Goal: Task Accomplishment & Management: Manage account settings

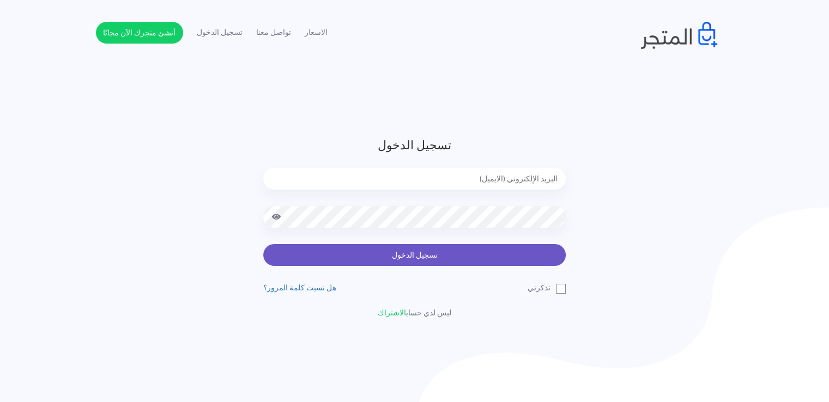
type input "[EMAIL_ADDRESS][DOMAIN_NAME]"
click at [491, 258] on button "تسجيل الدخول" at bounding box center [414, 255] width 303 height 22
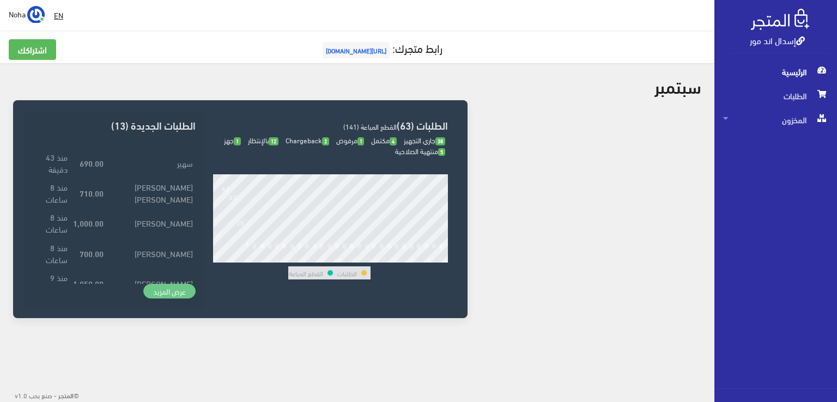
click at [179, 295] on link "عرض المزيد" at bounding box center [169, 291] width 52 height 15
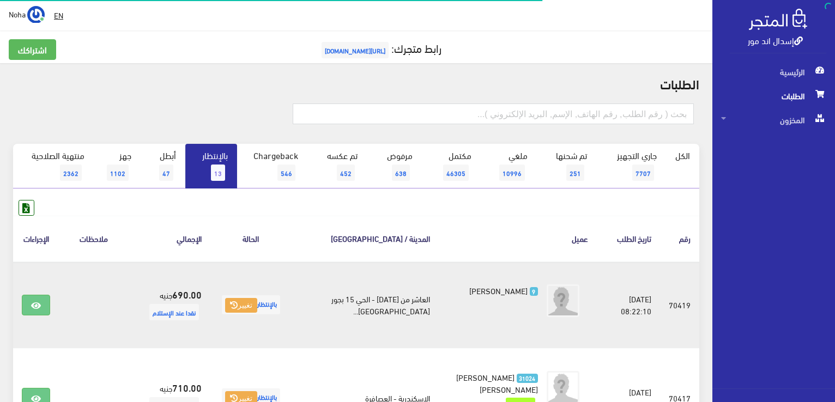
scroll to position [109, 0]
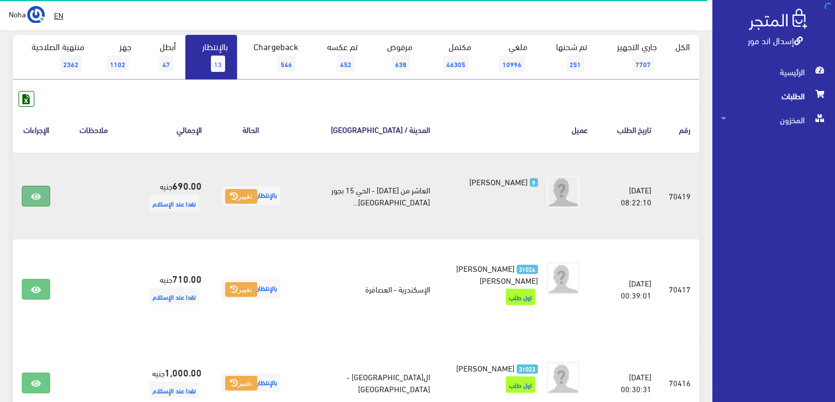
click at [31, 200] on icon at bounding box center [36, 196] width 10 height 9
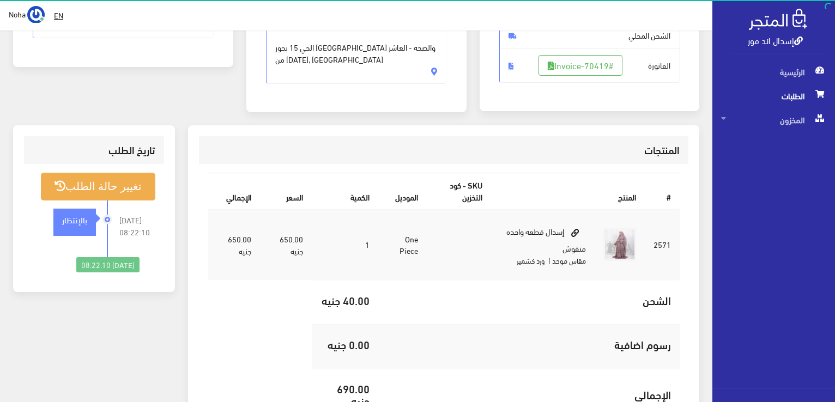
scroll to position [218, 0]
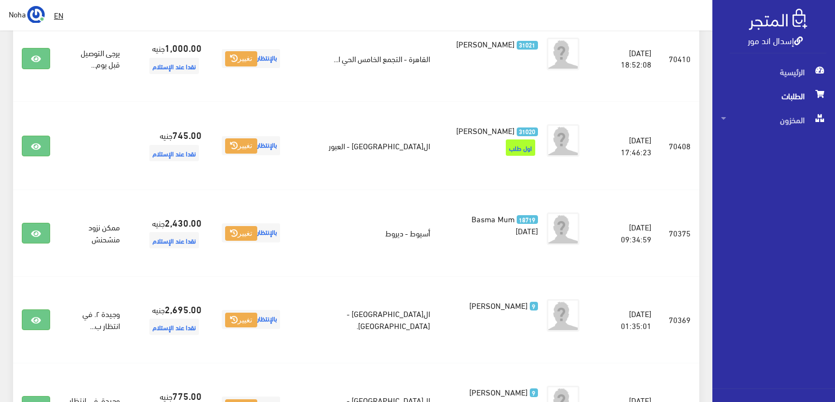
scroll to position [883, 0]
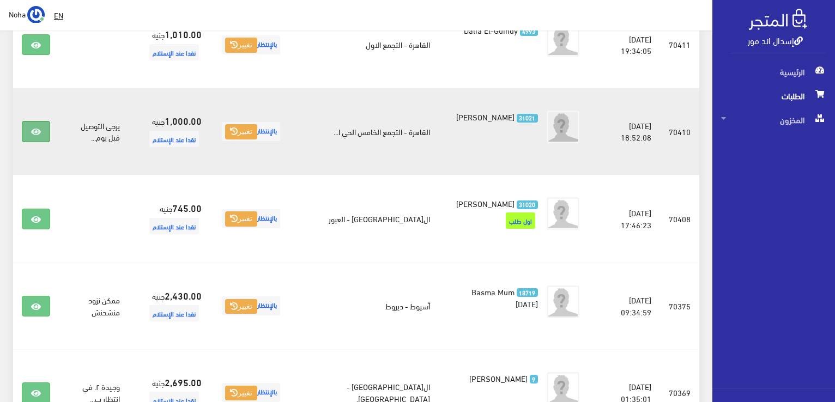
click at [41, 133] on link at bounding box center [36, 131] width 28 height 21
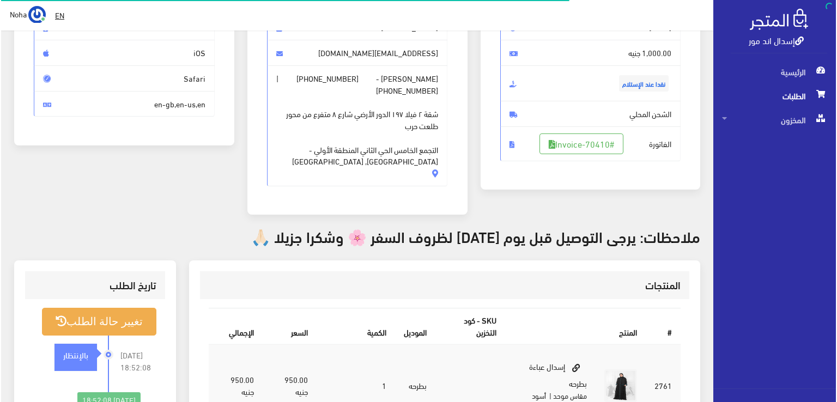
scroll to position [164, 0]
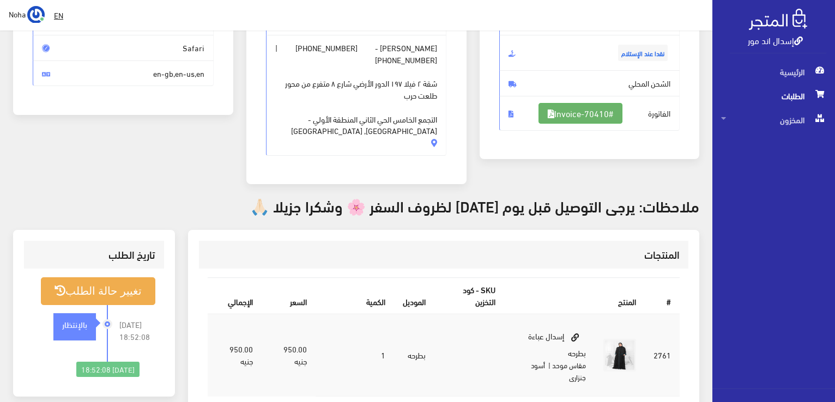
click at [560, 110] on link "#Invoice-70410" at bounding box center [581, 113] width 84 height 21
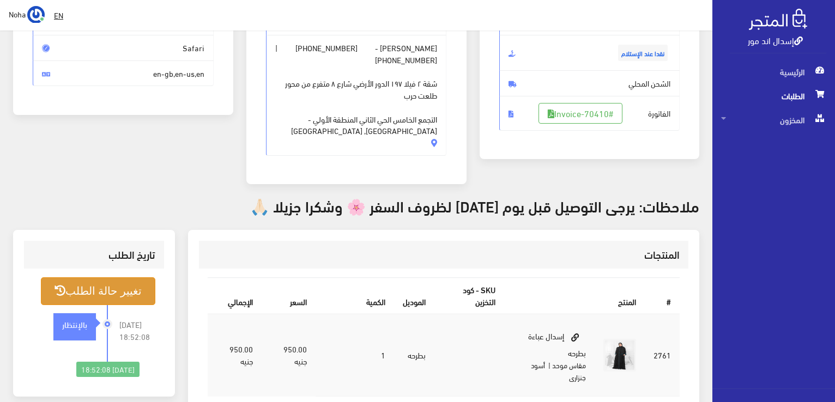
click at [110, 301] on button "تغيير حالة الطلب" at bounding box center [98, 291] width 114 height 28
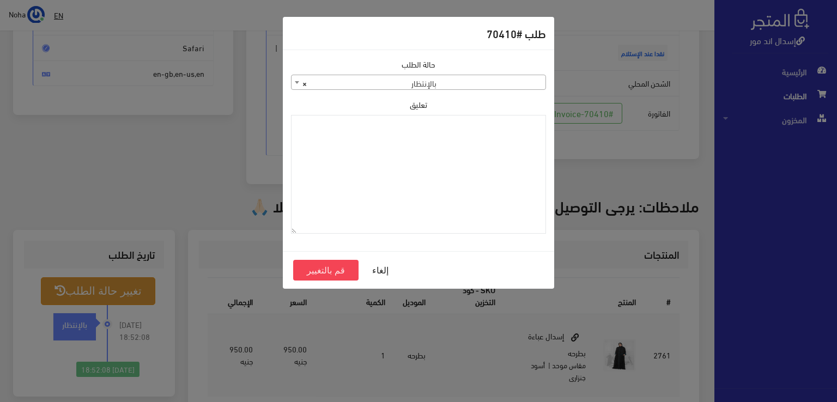
click at [374, 91] on div "حالة الطلب جاري التجهيز تم شحنها ملغي مكتمل مرفوض تم عكس الإلغاء فشل تم رد المب…" at bounding box center [419, 150] width 268 height 184
click at [375, 86] on span "× بالإنتظار" at bounding box center [419, 82] width 254 height 15
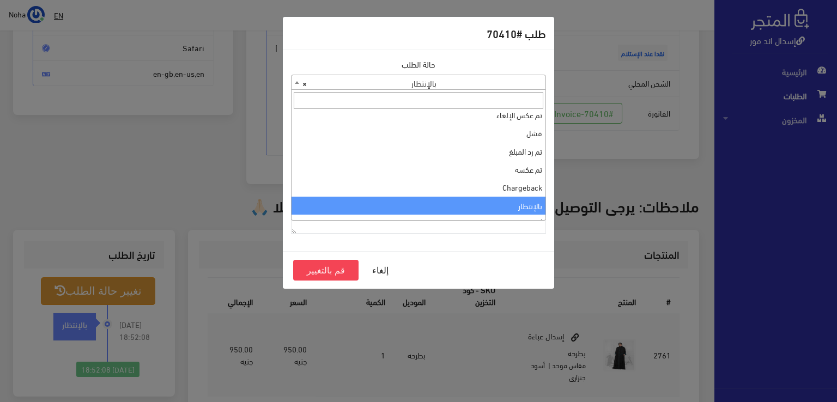
scroll to position [0, 0]
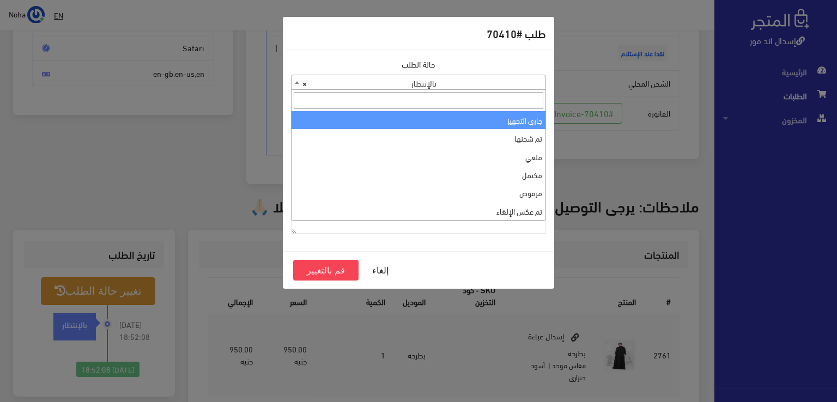
select select "1"
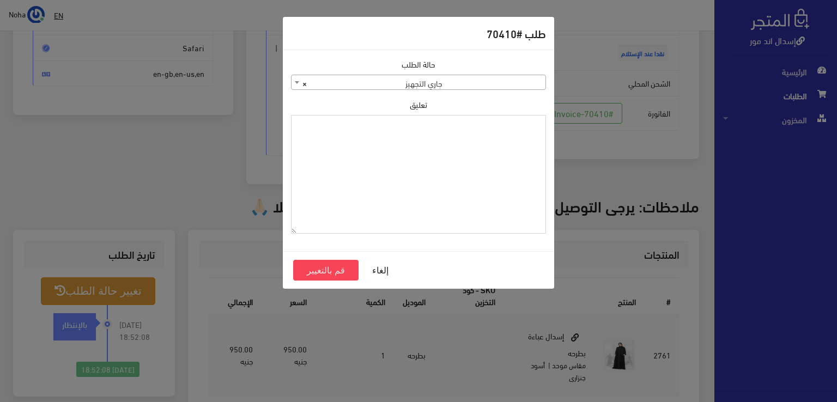
drag, startPoint x: 428, startPoint y: 139, endPoint x: 375, endPoint y: 224, distance: 100.0
click at [375, 224] on textarea "تعليق" at bounding box center [418, 174] width 255 height 119
click at [528, 128] on textarea "1118135" at bounding box center [418, 174] width 255 height 119
type textarea "1118135"
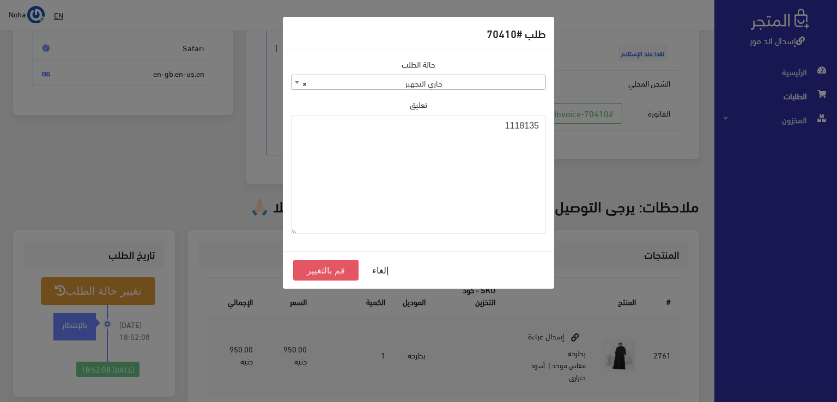
click at [304, 267] on button "قم بالتغيير" at bounding box center [325, 270] width 65 height 21
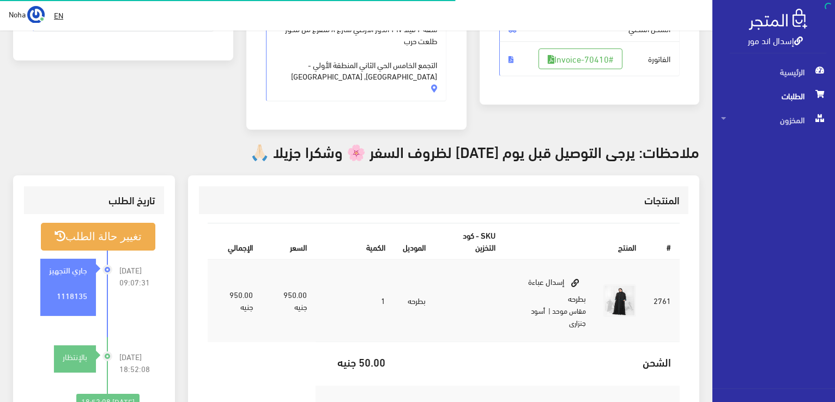
scroll to position [218, 0]
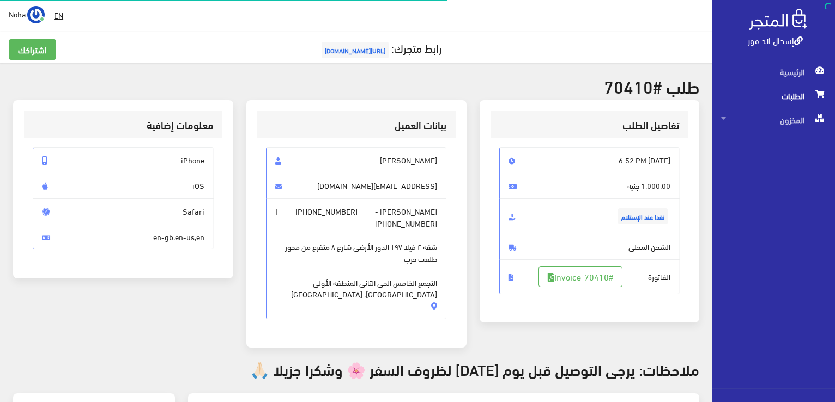
scroll to position [156, 0]
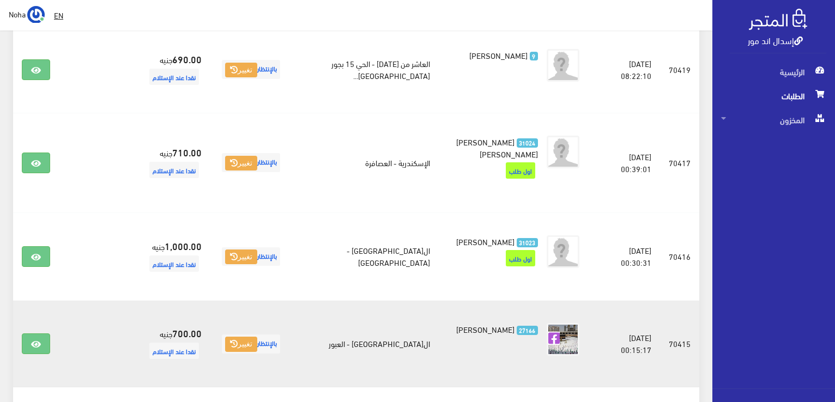
scroll to position [119, 0]
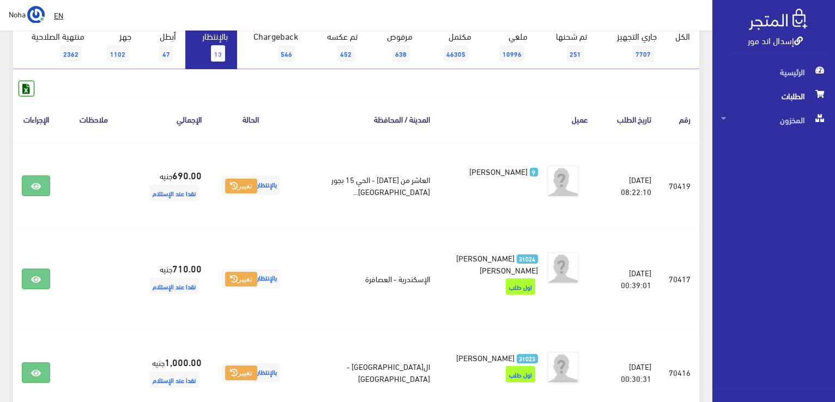
click at [223, 40] on link "بالإنتظار 13" at bounding box center [211, 47] width 52 height 45
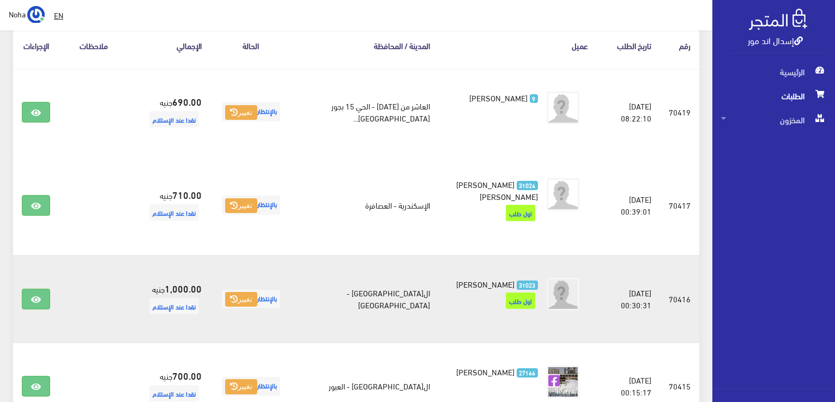
scroll to position [283, 0]
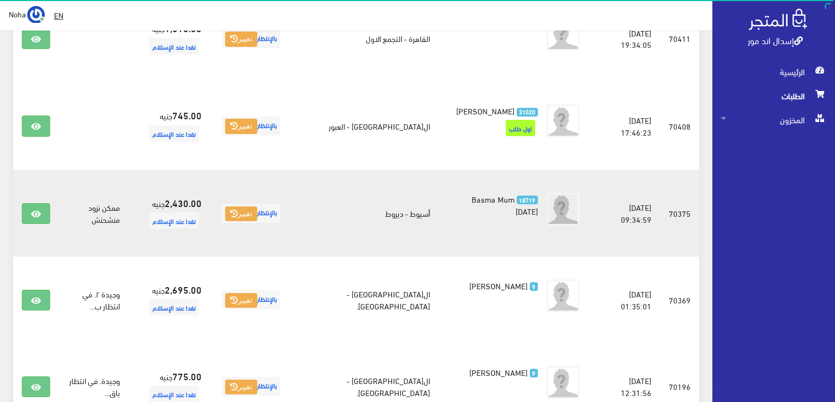
scroll to position [981, 0]
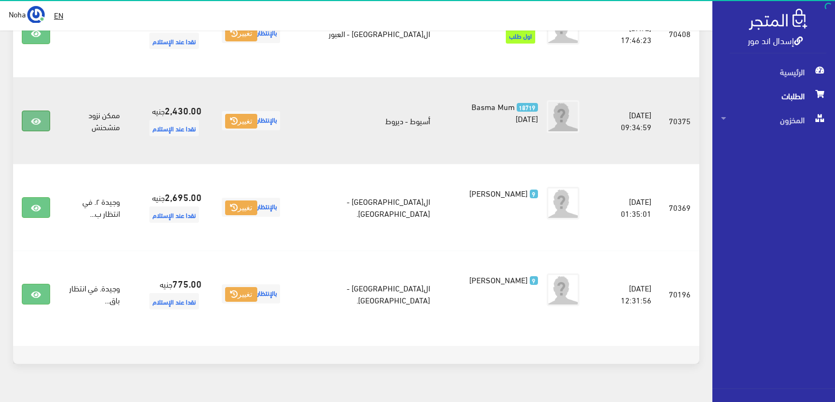
click at [24, 130] on link at bounding box center [36, 121] width 28 height 21
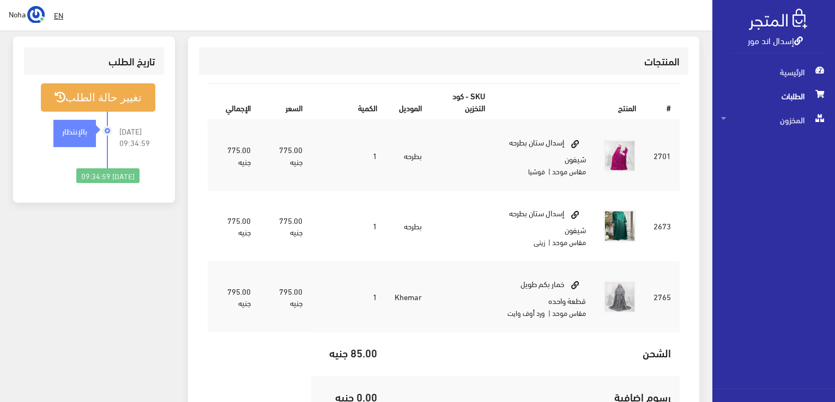
scroll to position [273, 0]
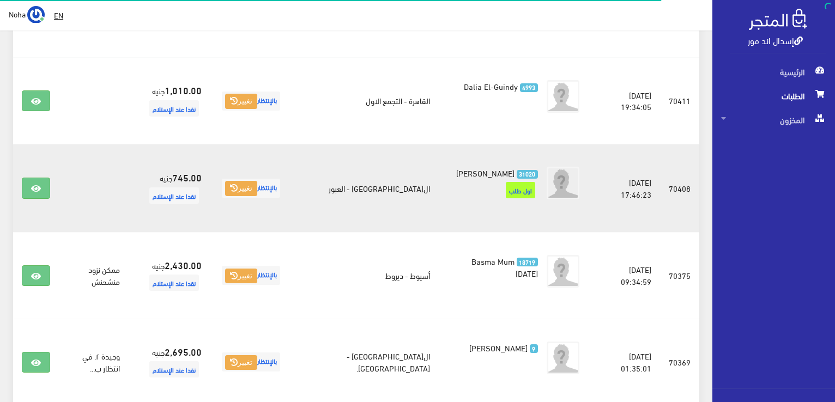
scroll to position [818, 0]
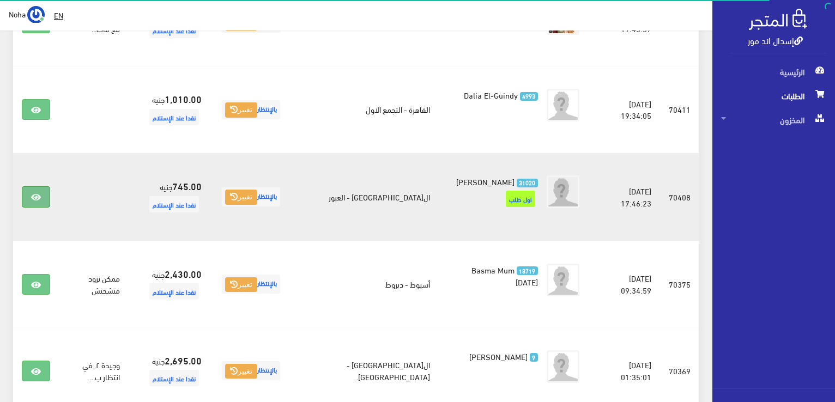
click at [32, 207] on link at bounding box center [36, 196] width 28 height 21
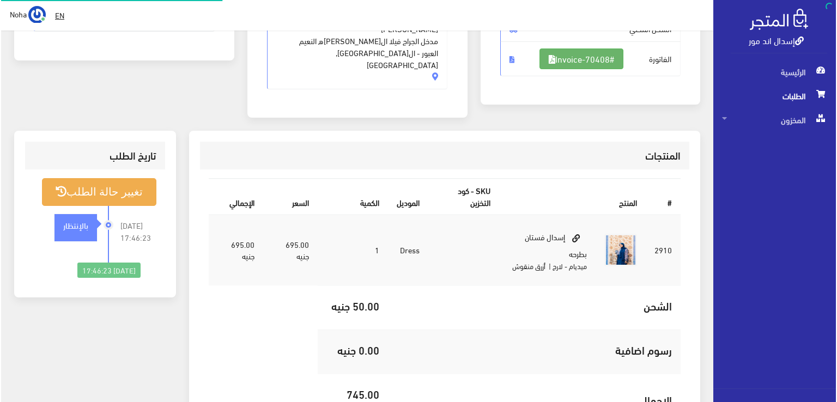
scroll to position [218, 0]
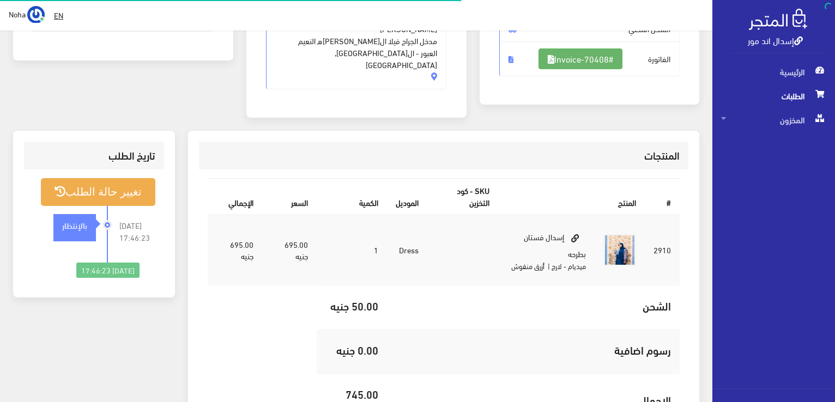
click at [614, 59] on link "#Invoice-70408" at bounding box center [581, 59] width 84 height 21
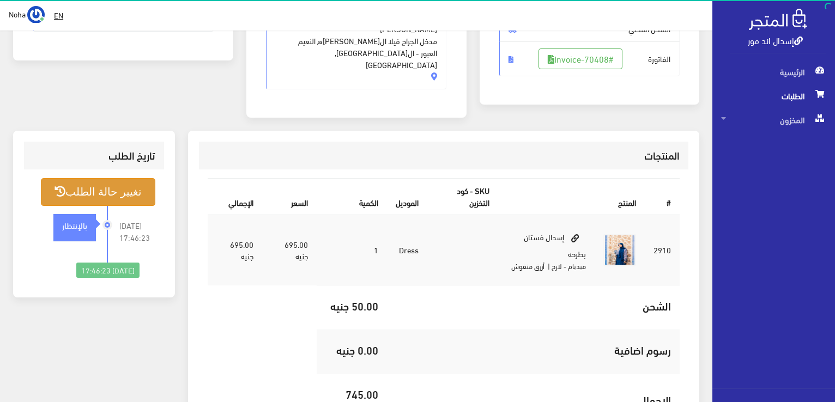
click at [120, 184] on button "تغيير حالة الطلب" at bounding box center [98, 192] width 114 height 28
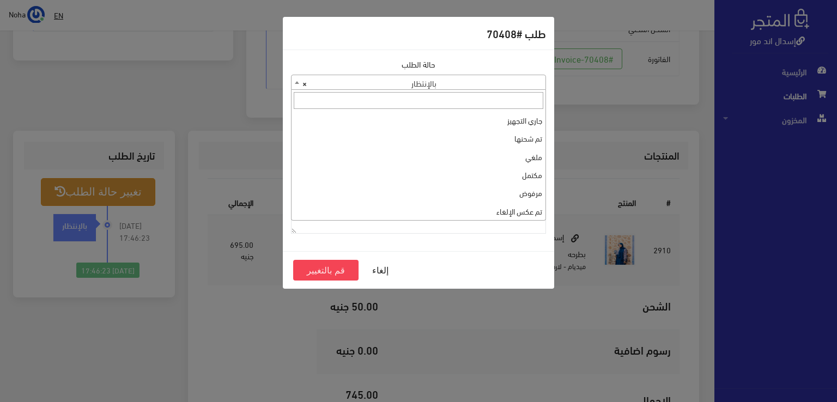
click at [510, 82] on span "× بالإنتظار" at bounding box center [419, 82] width 254 height 15
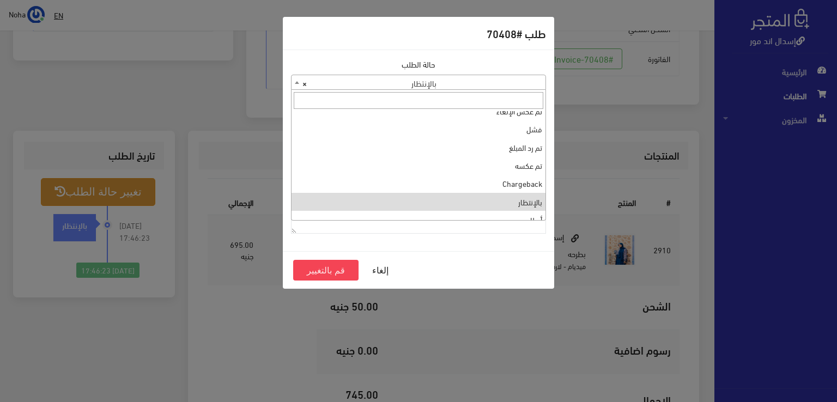
scroll to position [0, 0]
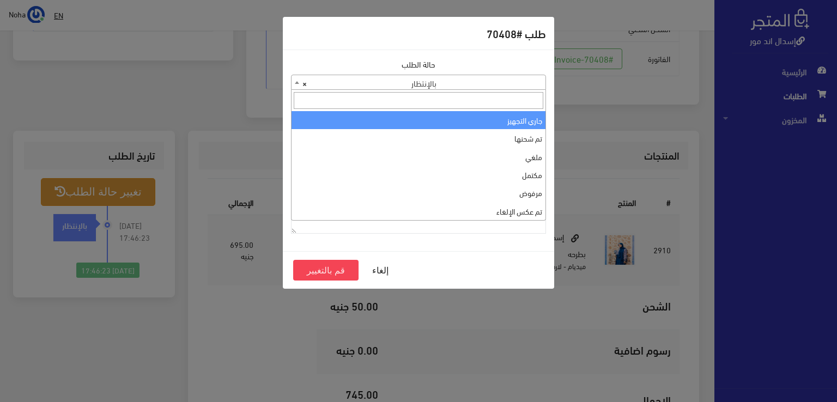
select select "1"
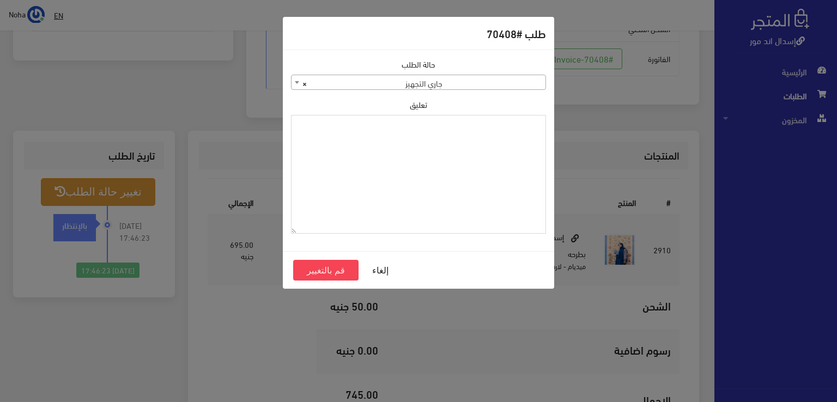
paste textarea "1118135"
type textarea "1118135"
click at [323, 269] on button "قم بالتغيير" at bounding box center [325, 270] width 65 height 21
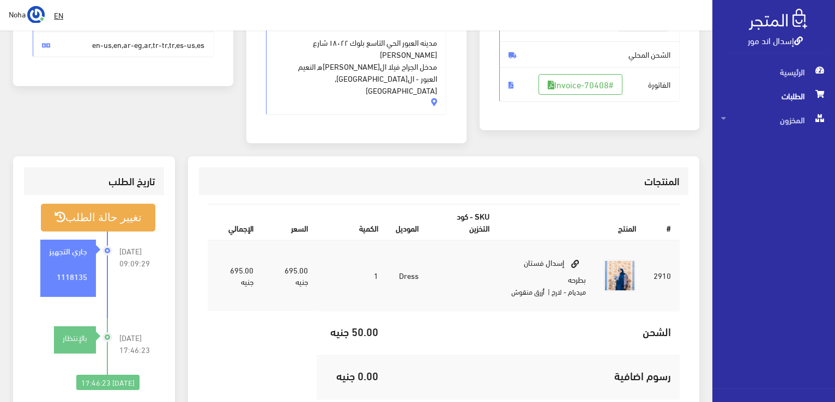
scroll to position [218, 0]
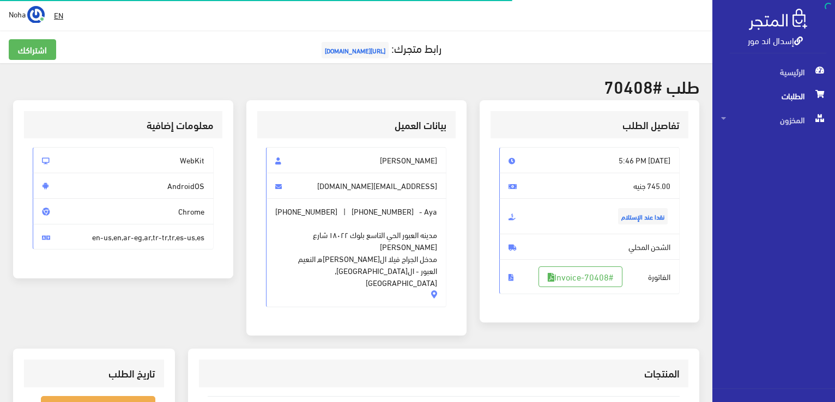
scroll to position [214, 0]
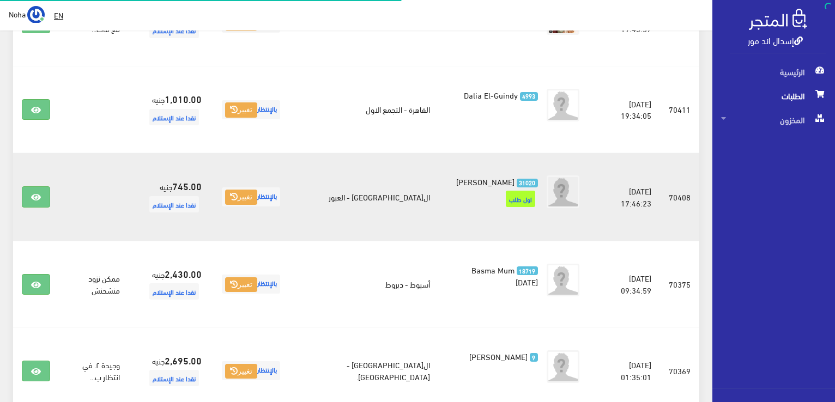
scroll to position [818, 0]
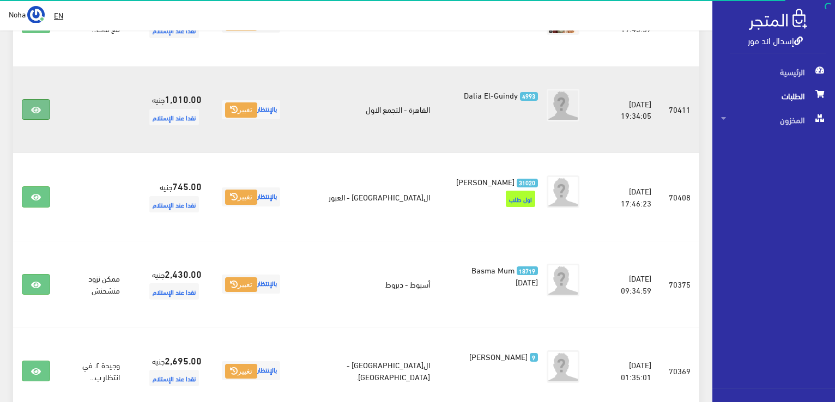
click at [32, 120] on link at bounding box center [36, 109] width 28 height 21
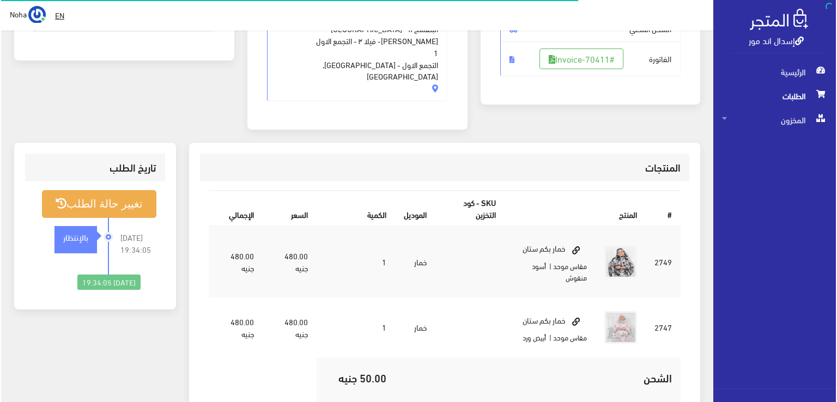
scroll to position [164, 0]
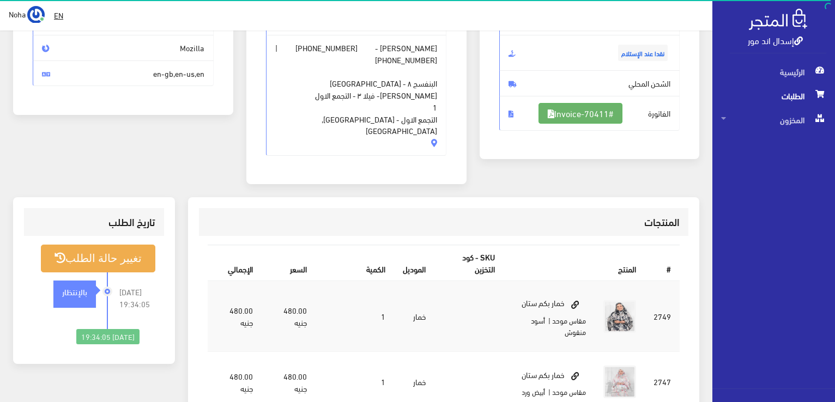
click at [593, 114] on link "#Invoice-70411" at bounding box center [581, 113] width 84 height 21
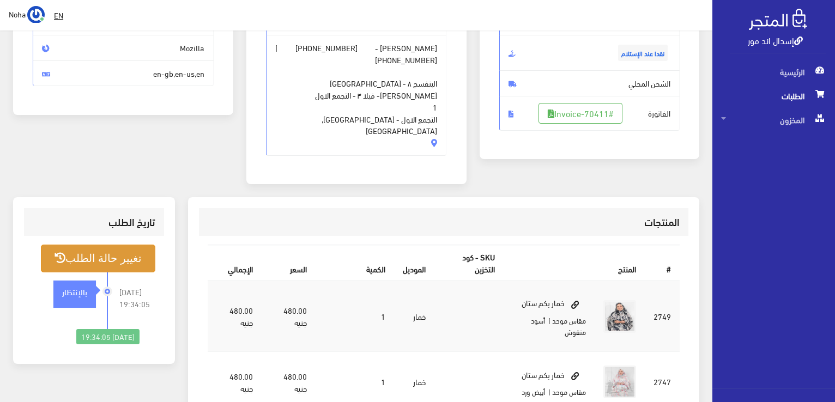
click at [105, 245] on button "تغيير حالة الطلب" at bounding box center [98, 259] width 114 height 28
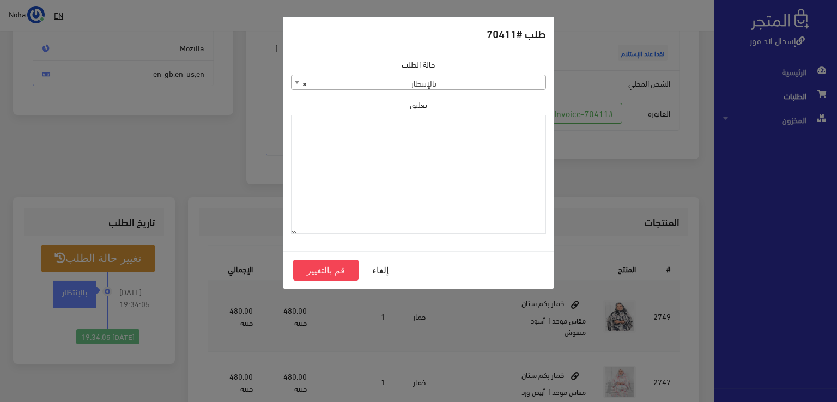
click at [436, 79] on span "× بالإنتظار" at bounding box center [419, 82] width 254 height 15
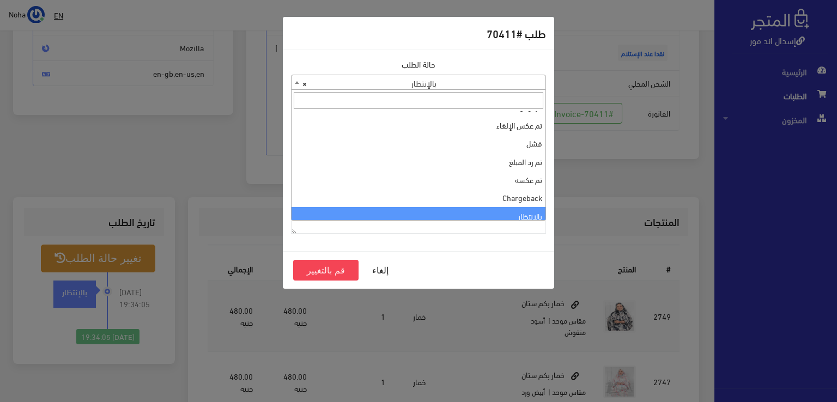
scroll to position [0, 0]
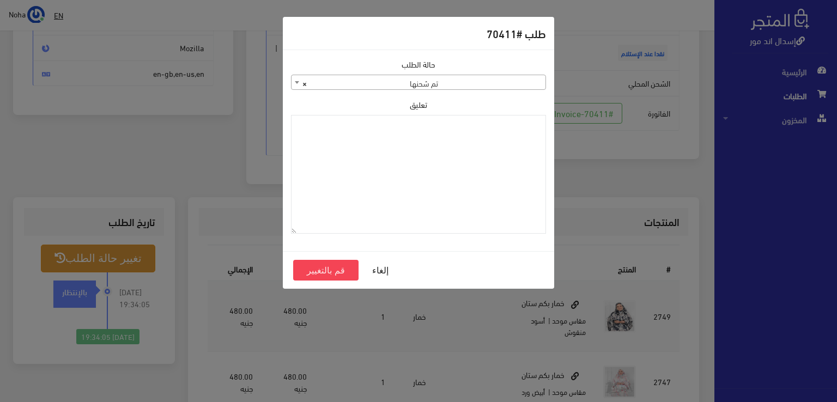
click at [469, 73] on div "حالة الطلب جاري التجهيز تم شحنها ملغي مكتمل مرفوض تم عكس الإلغاء فشل تم رد المب…" at bounding box center [418, 74] width 255 height 32
click at [470, 77] on span "× تم شحنها" at bounding box center [419, 82] width 254 height 15
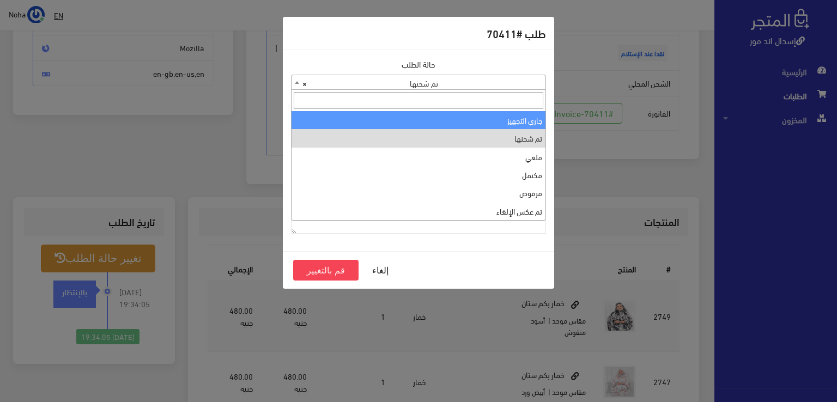
select select "1"
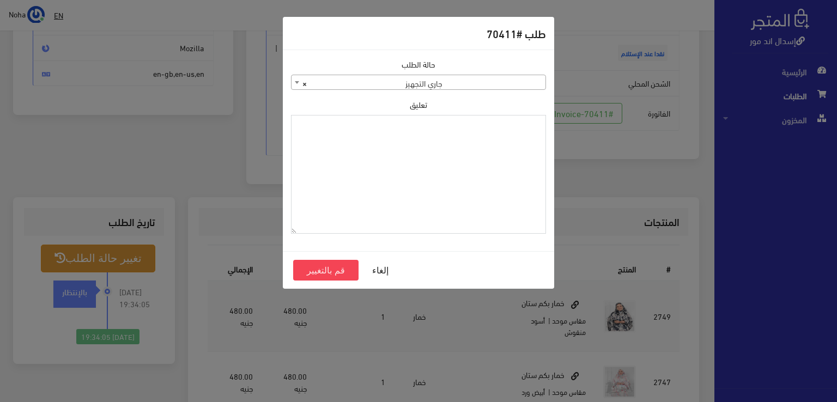
paste textarea "1118135"
type textarea "1118135"
click at [323, 269] on button "قم بالتغيير" at bounding box center [325, 270] width 65 height 21
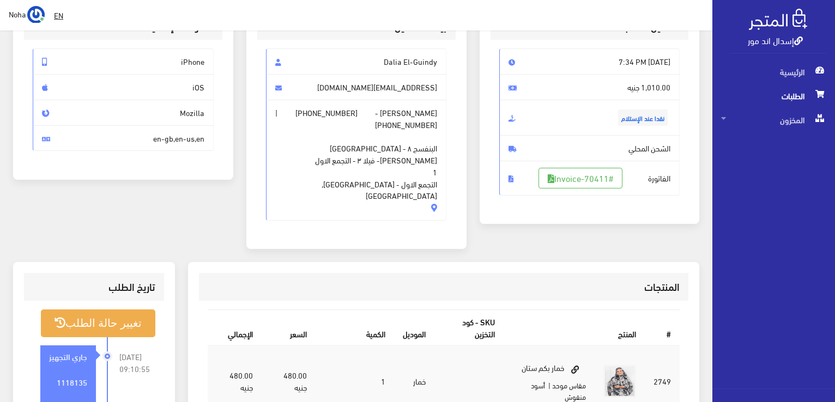
scroll to position [218, 0]
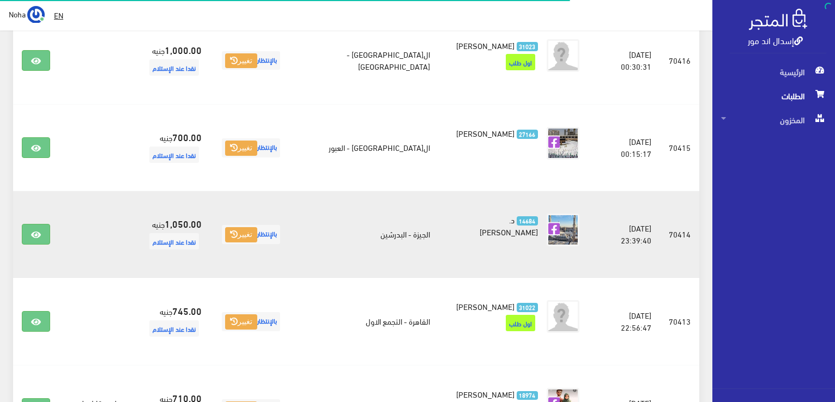
scroll to position [491, 0]
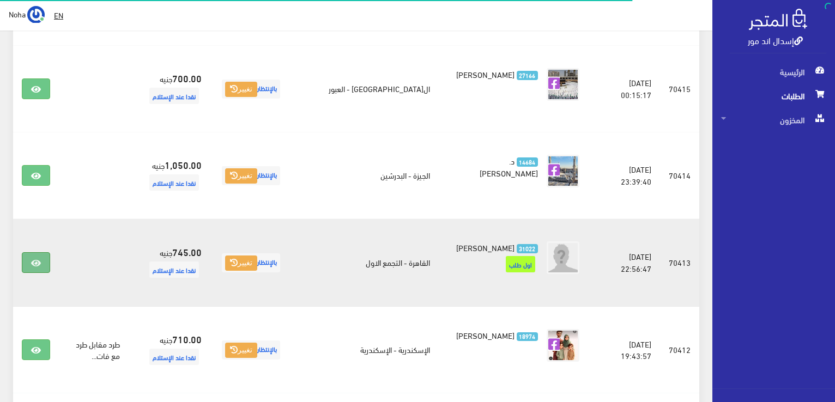
click at [41, 273] on link at bounding box center [36, 262] width 28 height 21
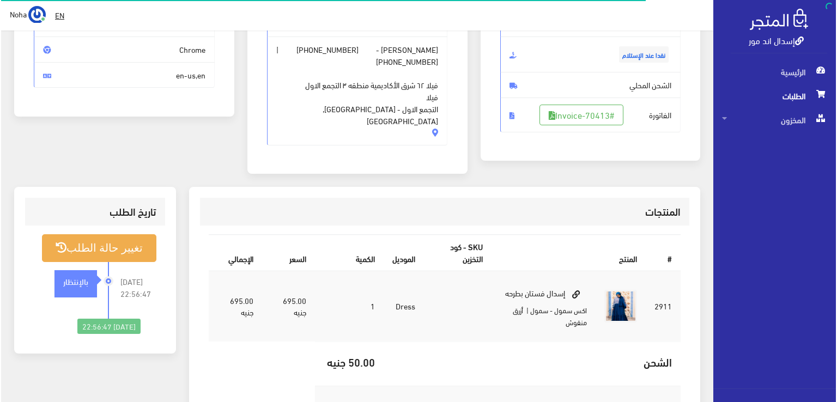
scroll to position [164, 0]
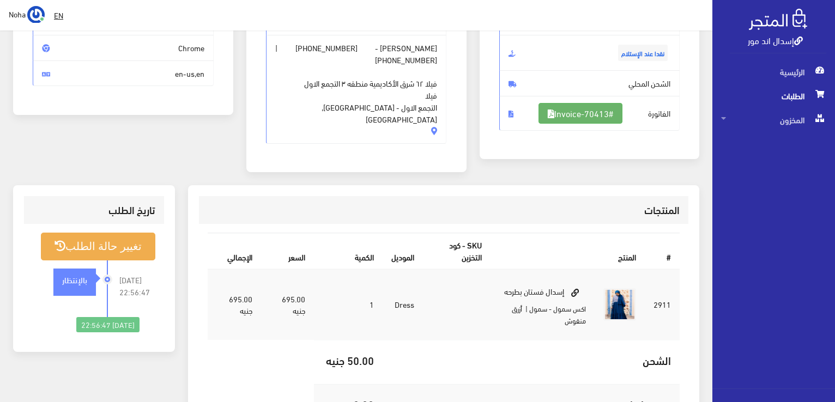
click at [591, 114] on link "#Invoice-70413" at bounding box center [581, 113] width 84 height 21
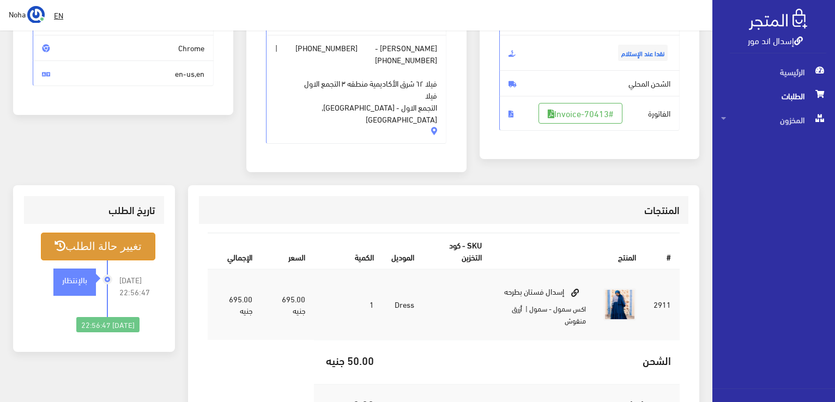
click at [92, 233] on button "تغيير حالة الطلب" at bounding box center [98, 247] width 114 height 28
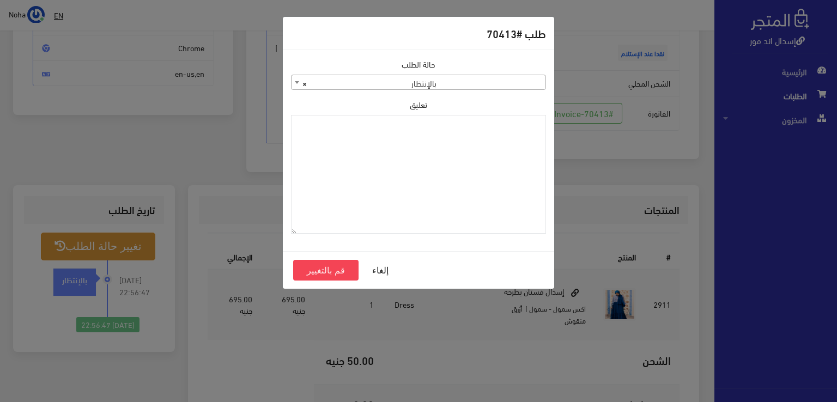
click at [367, 77] on span "× بالإنتظار" at bounding box center [419, 82] width 254 height 15
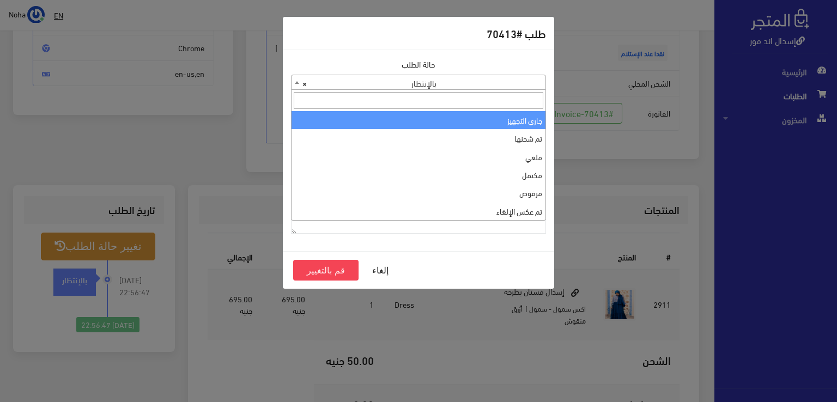
select select "1"
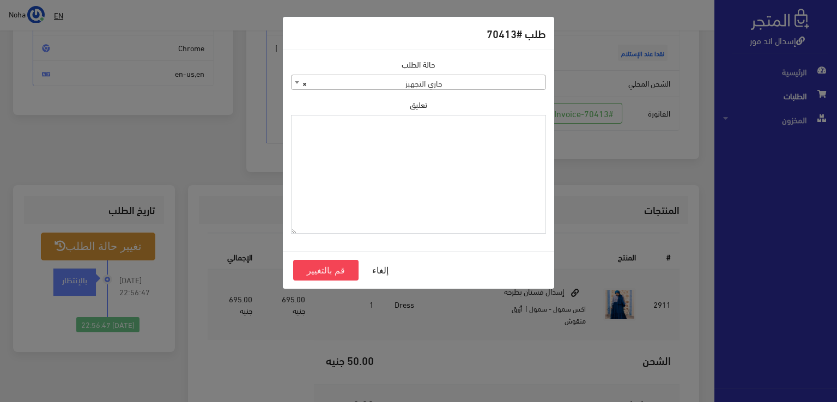
paste textarea "1118135"
type textarea "1118135"
click at [331, 271] on button "قم بالتغيير" at bounding box center [325, 270] width 65 height 21
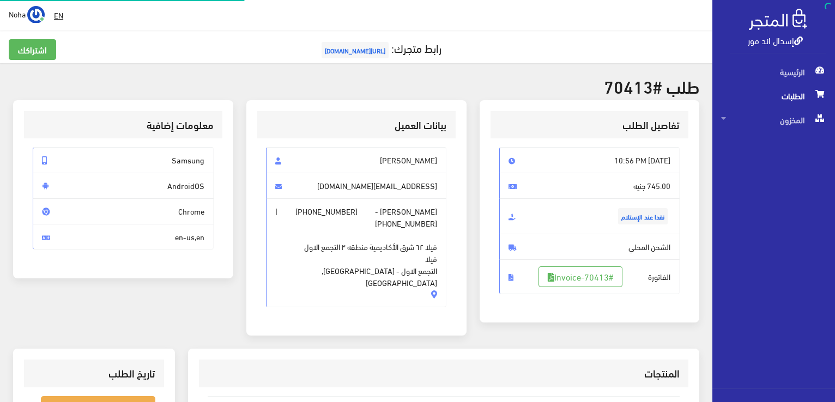
scroll to position [156, 0]
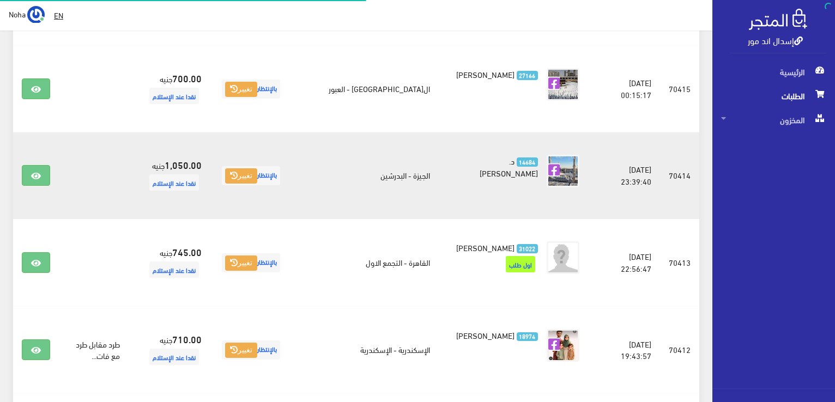
scroll to position [491, 0]
click at [34, 180] on icon at bounding box center [36, 176] width 10 height 9
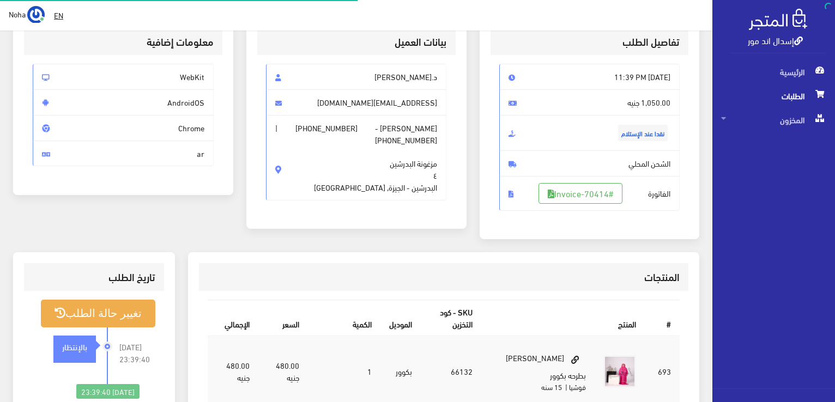
scroll to position [109, 0]
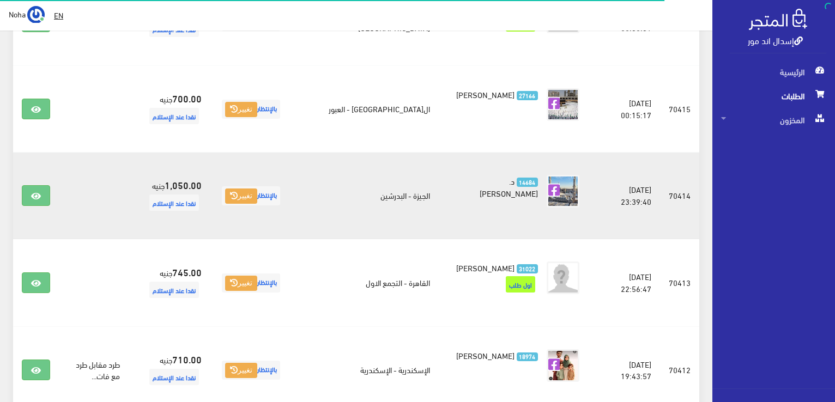
scroll to position [436, 0]
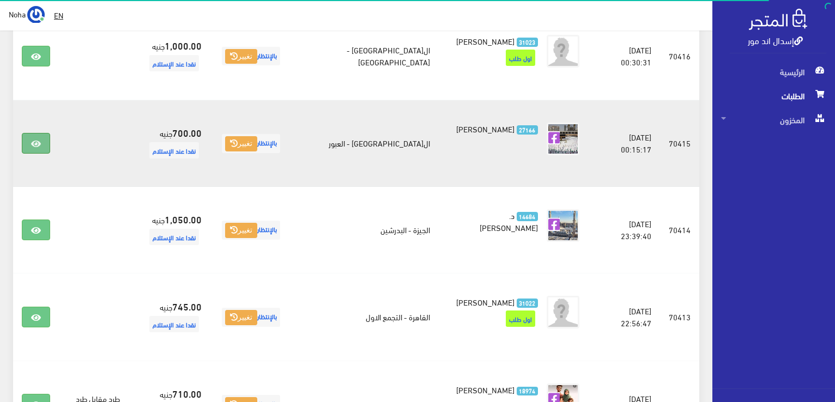
click at [37, 148] on icon at bounding box center [36, 144] width 10 height 9
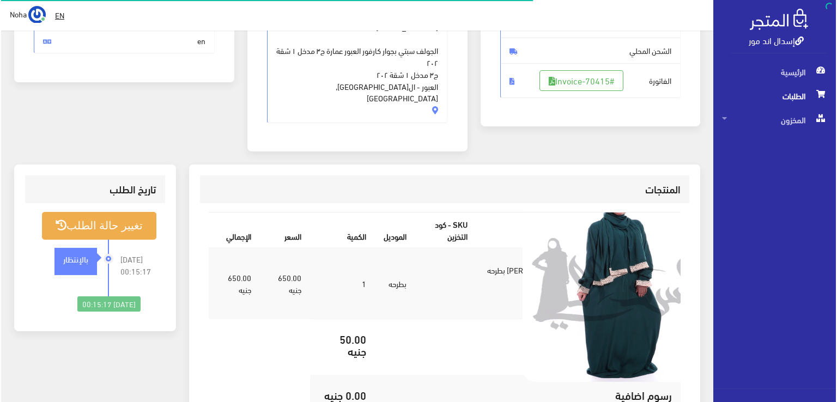
scroll to position [164, 0]
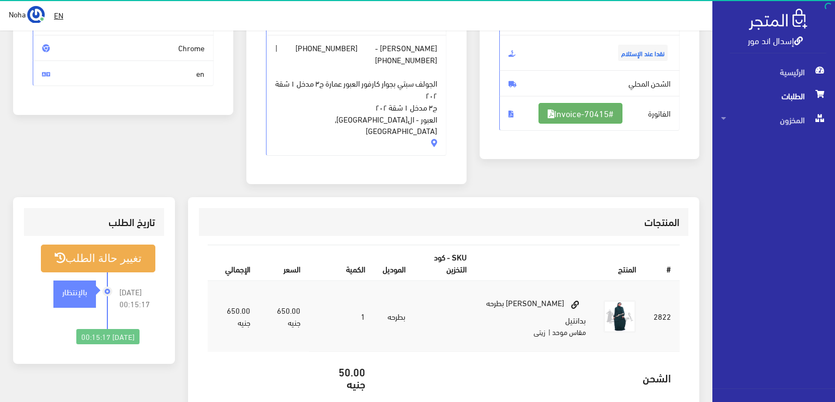
click at [587, 117] on link "#Invoice-70415" at bounding box center [581, 113] width 84 height 21
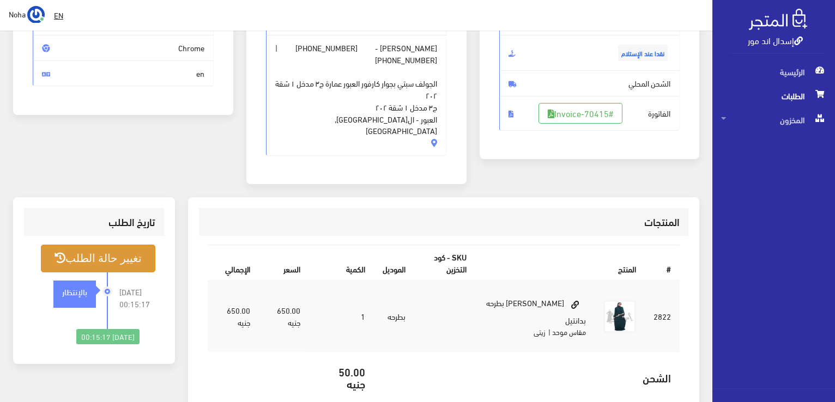
click at [124, 249] on button "تغيير حالة الطلب" at bounding box center [98, 259] width 114 height 28
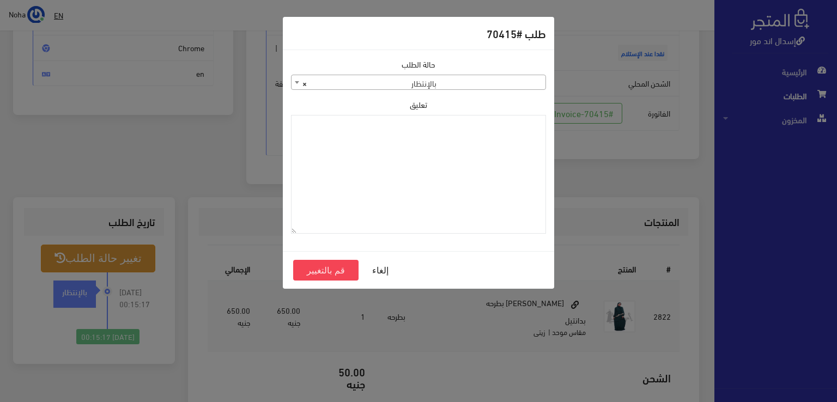
click at [443, 81] on span "× بالإنتظار" at bounding box center [419, 82] width 254 height 15
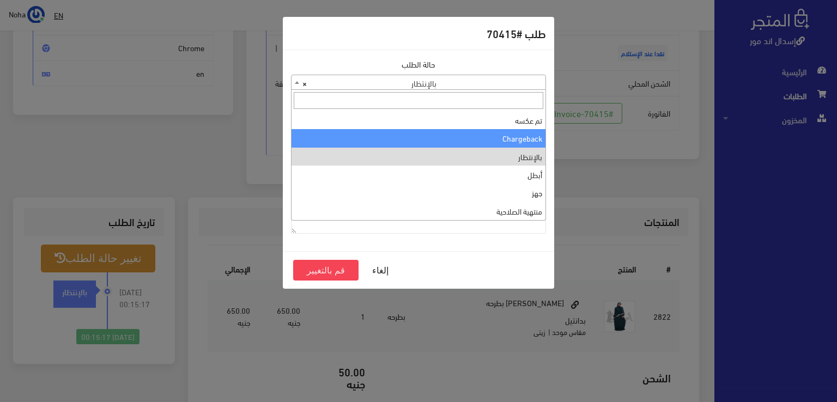
scroll to position [0, 0]
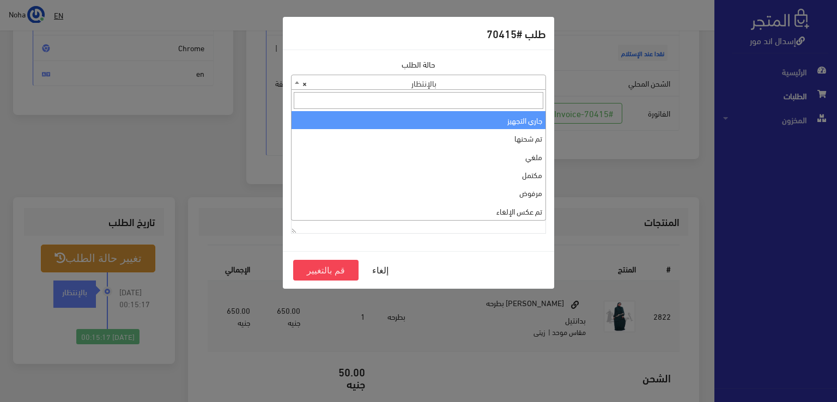
select select "1"
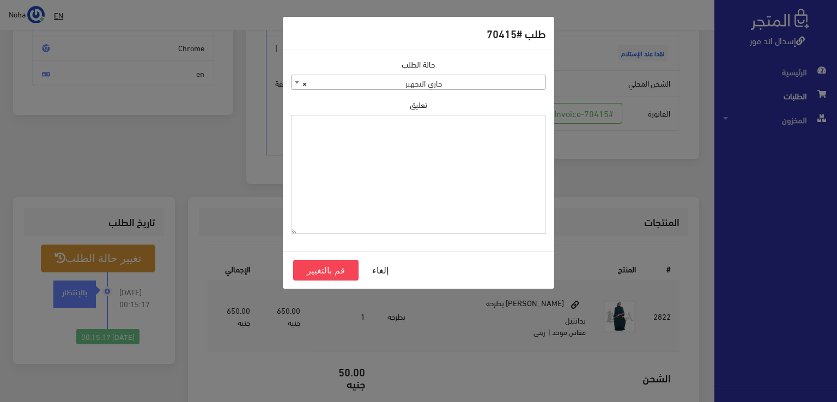
paste textarea "1118135"
type textarea "1118135"
click at [347, 272] on button "قم بالتغيير" at bounding box center [325, 270] width 65 height 21
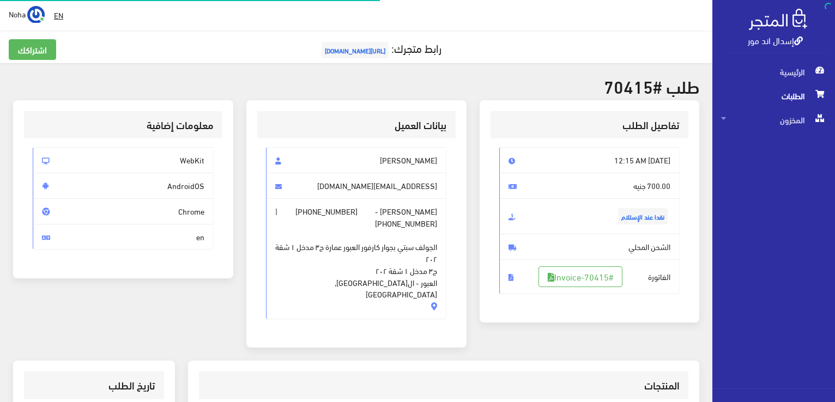
scroll to position [156, 0]
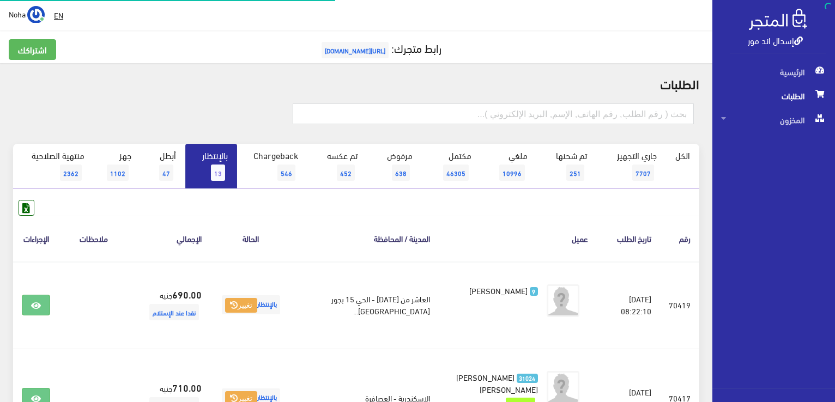
scroll to position [436, 0]
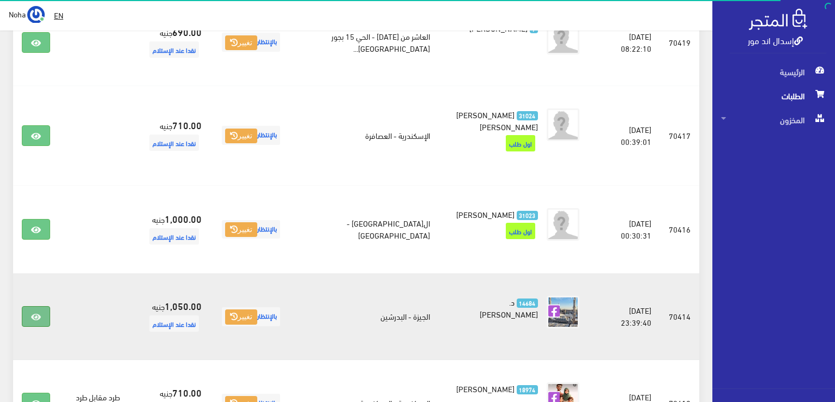
scroll to position [331, 0]
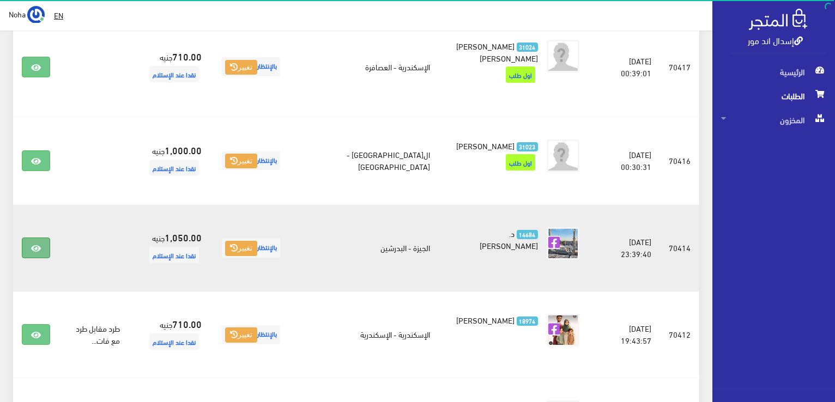
click at [32, 253] on icon at bounding box center [36, 248] width 10 height 9
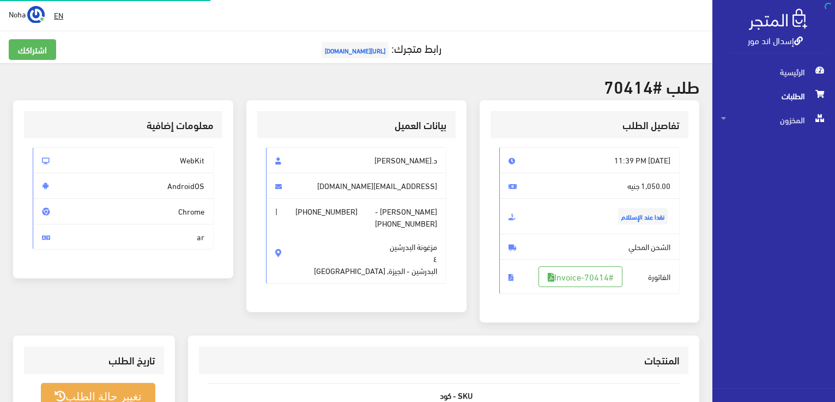
scroll to position [109, 0]
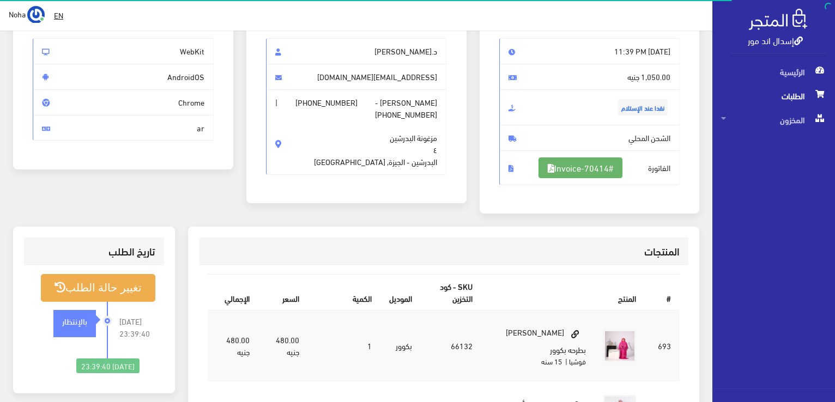
click at [589, 168] on link "#Invoice-70414" at bounding box center [581, 168] width 84 height 21
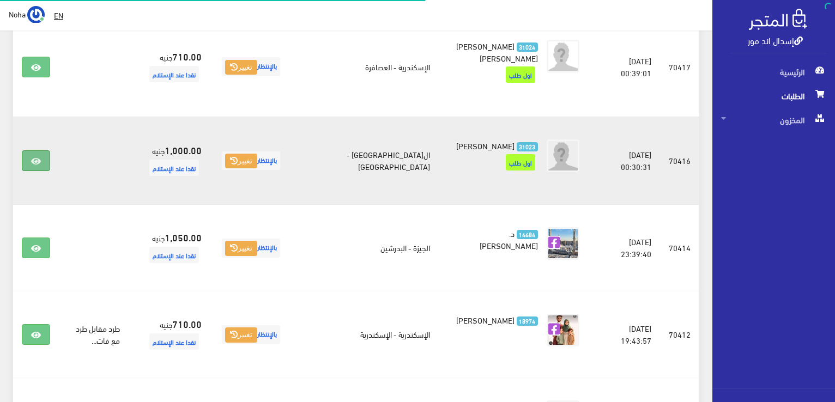
scroll to position [331, 0]
click at [37, 162] on icon at bounding box center [36, 161] width 10 height 9
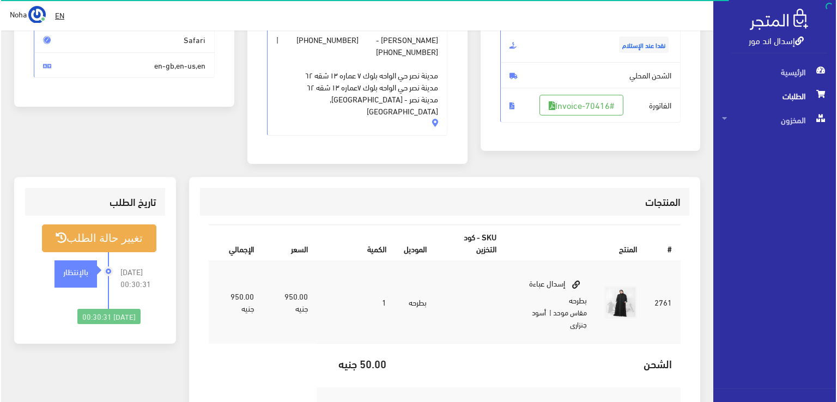
scroll to position [218, 0]
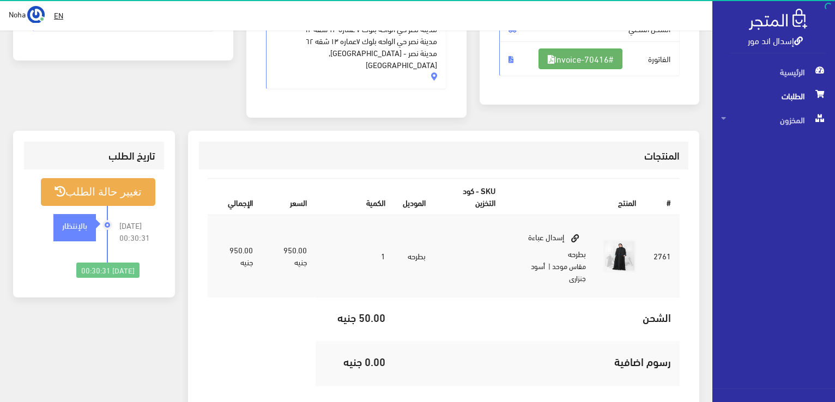
click at [558, 61] on link "#Invoice-70416" at bounding box center [581, 59] width 84 height 21
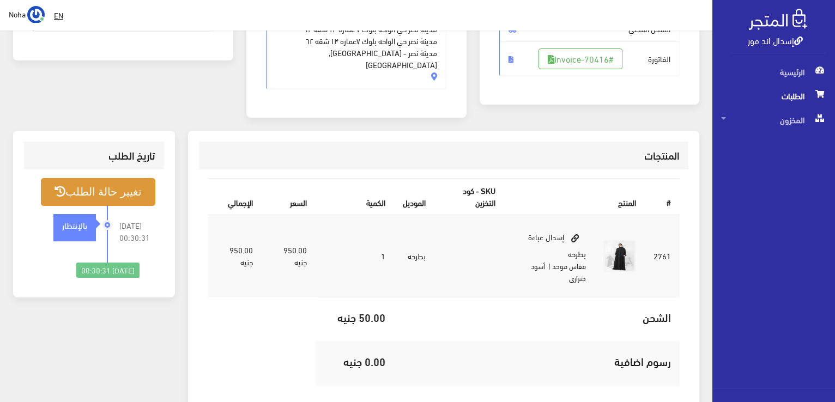
click at [137, 184] on button "تغيير حالة الطلب" at bounding box center [98, 192] width 114 height 28
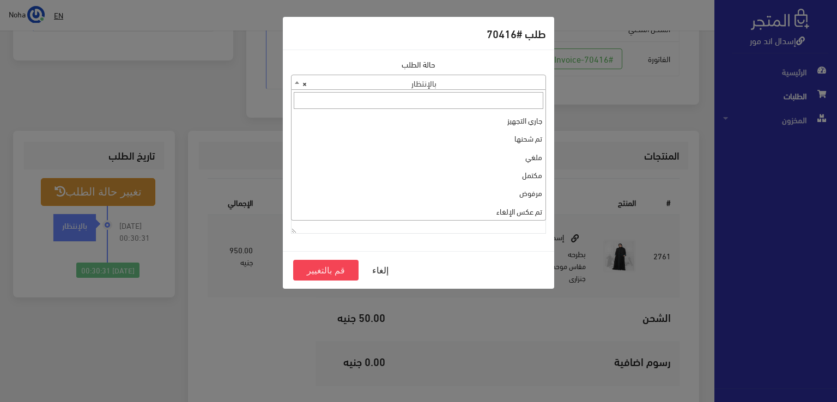
drag, startPoint x: 415, startPoint y: 76, endPoint x: 414, endPoint y: 90, distance: 14.3
click at [415, 77] on span "× بالإنتظار" at bounding box center [419, 82] width 254 height 15
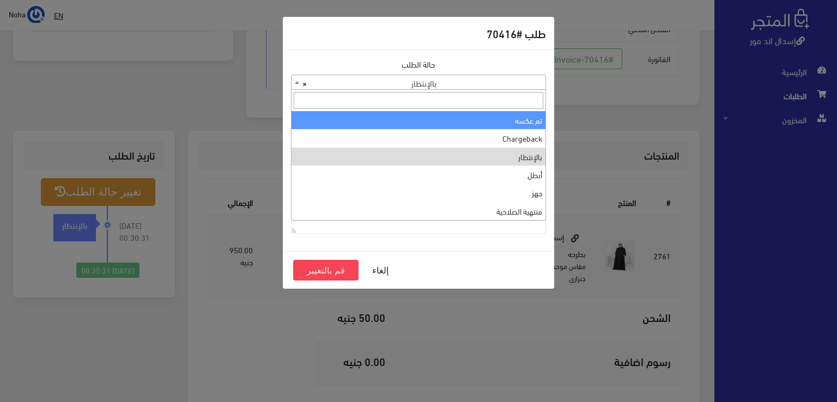
scroll to position [0, 0]
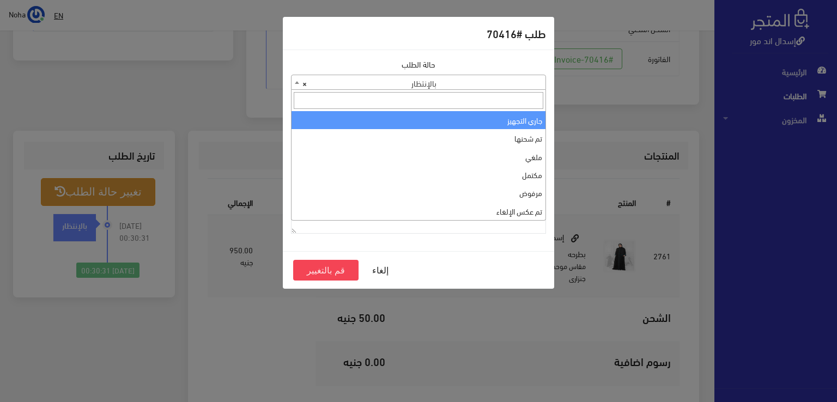
select select "1"
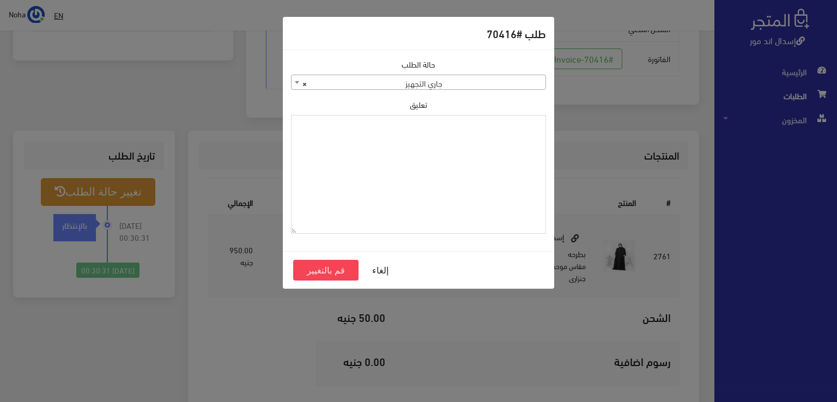
paste textarea "1118135"
type textarea "1118135"
click at [309, 273] on button "قم بالتغيير" at bounding box center [325, 270] width 65 height 21
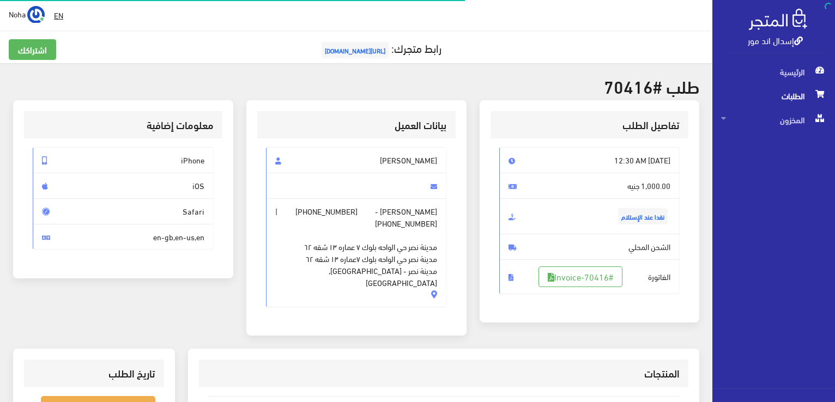
scroll to position [214, 0]
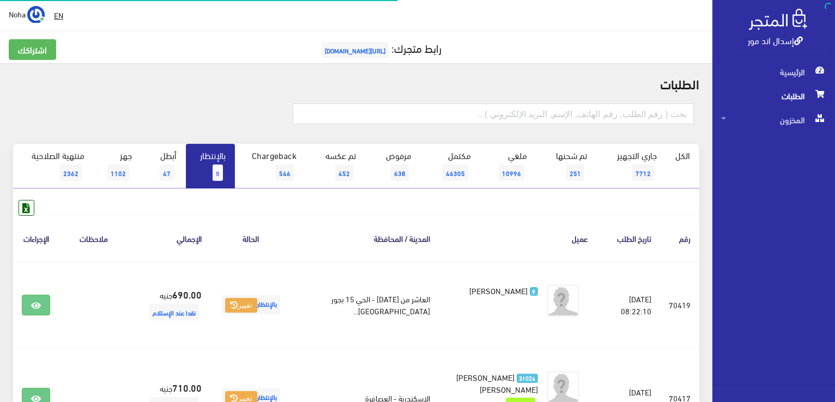
scroll to position [331, 0]
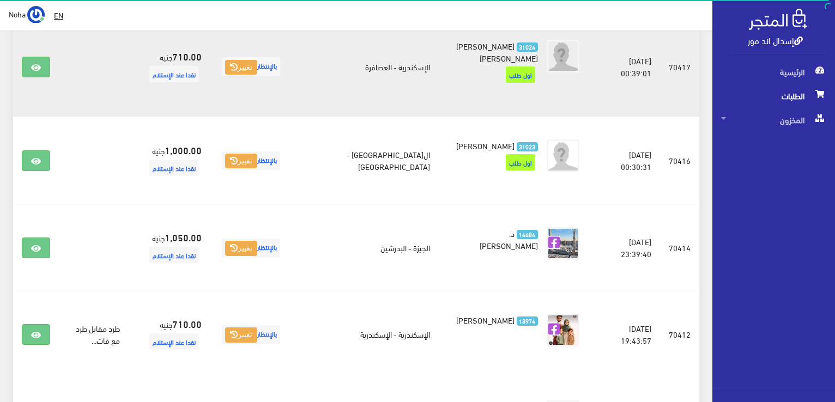
click at [41, 79] on td at bounding box center [36, 67] width 46 height 100
click at [41, 71] on link at bounding box center [36, 67] width 28 height 21
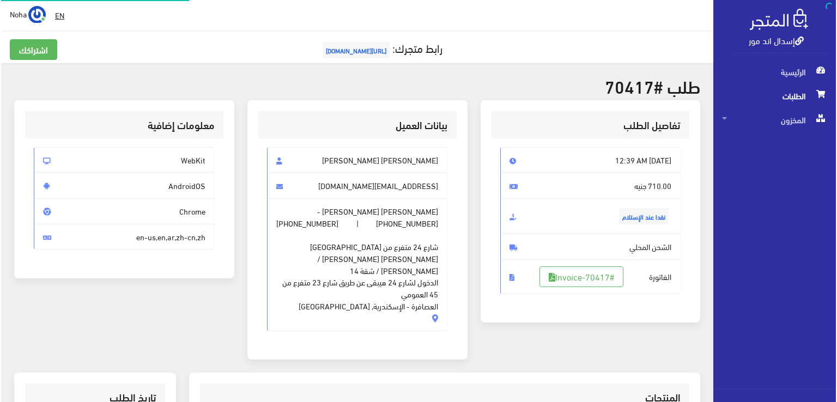
scroll to position [164, 0]
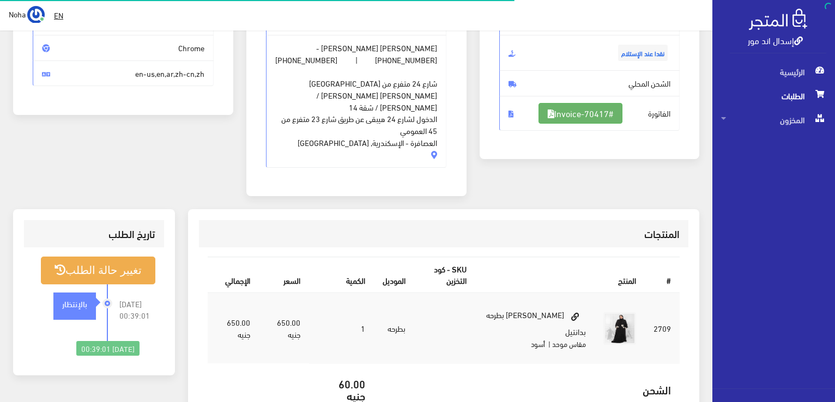
click at [601, 118] on link "#Invoice-70417" at bounding box center [581, 113] width 84 height 21
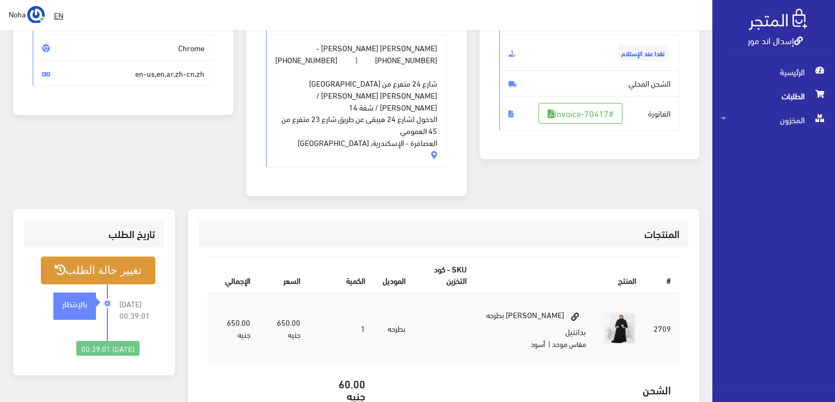
click at [134, 257] on button "تغيير حالة الطلب" at bounding box center [98, 271] width 114 height 28
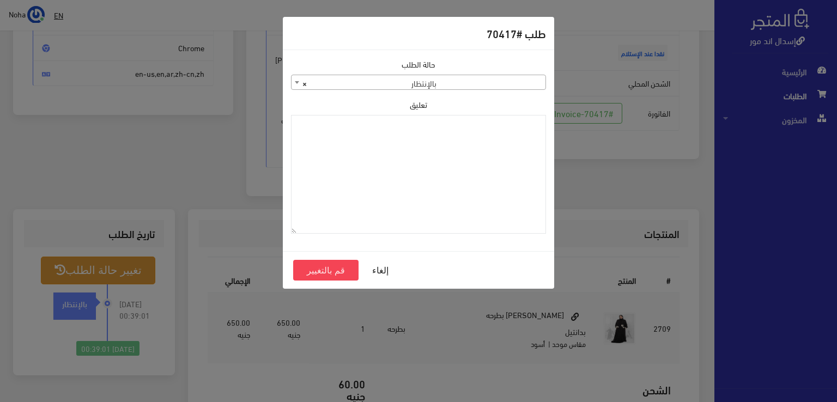
click at [496, 84] on span "× بالإنتظار" at bounding box center [419, 82] width 254 height 15
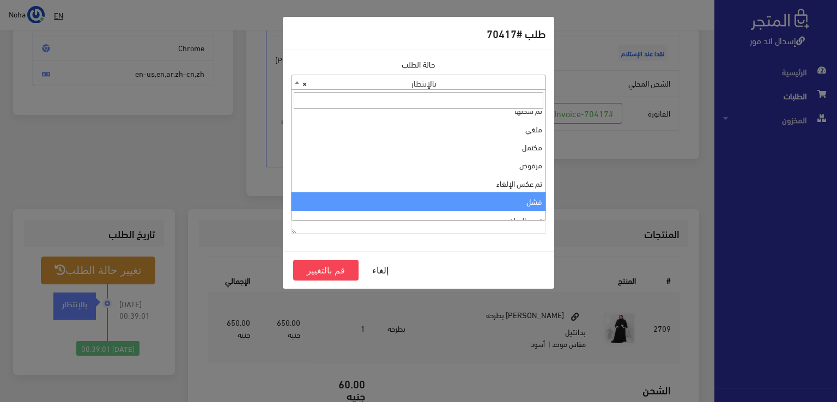
scroll to position [0, 0]
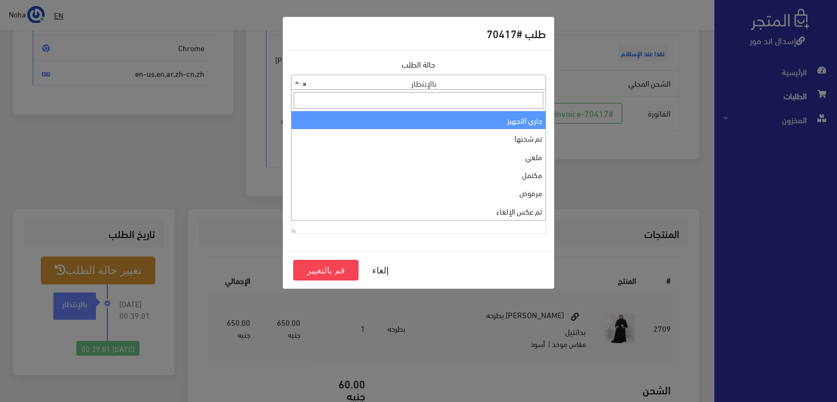
select select "1"
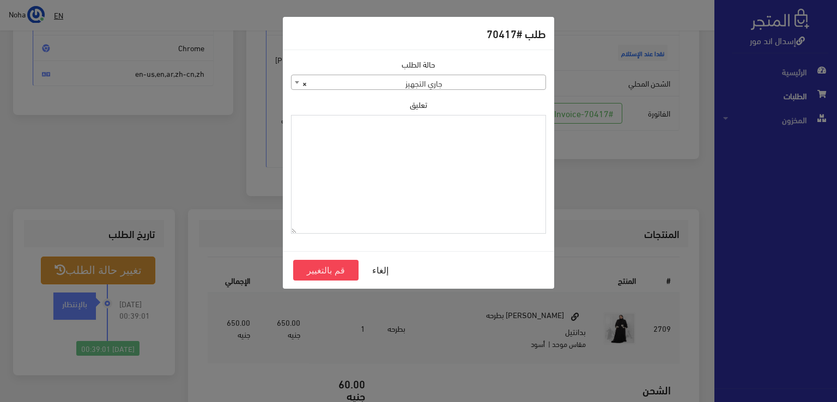
paste textarea "1118135"
type textarea "1118135"
click at [342, 276] on button "قم بالتغيير" at bounding box center [325, 270] width 65 height 21
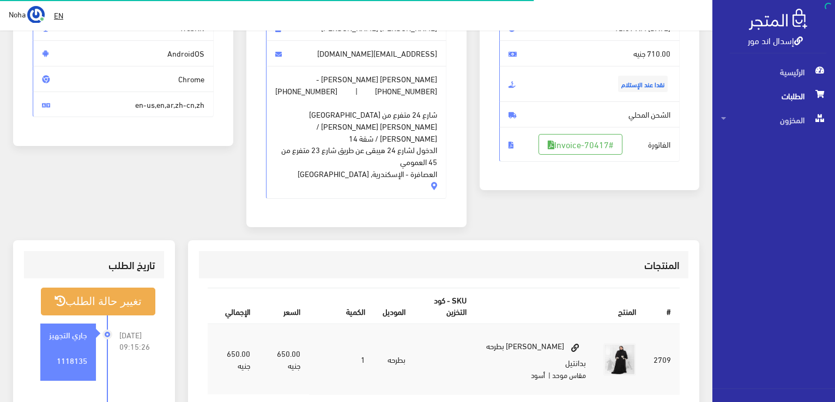
scroll to position [164, 0]
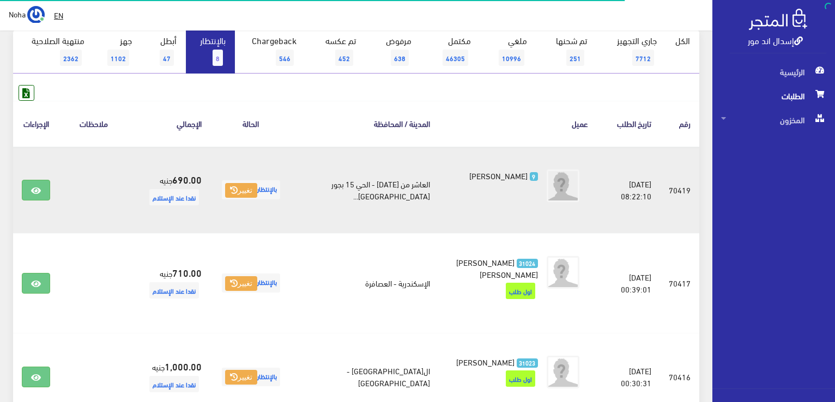
scroll to position [113, 0]
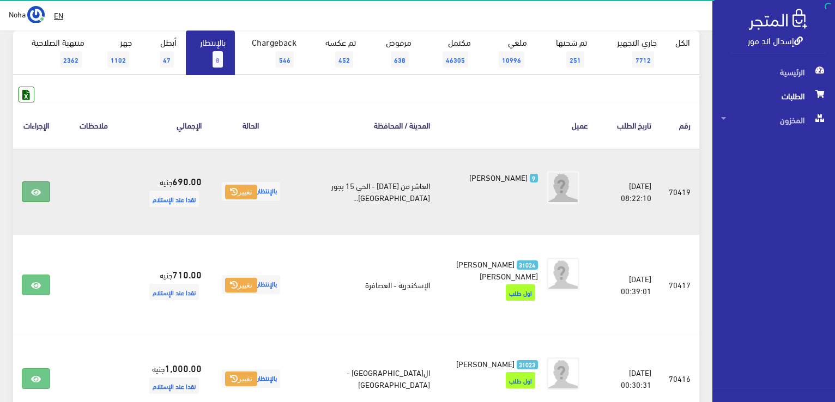
click at [33, 188] on icon at bounding box center [36, 192] width 10 height 9
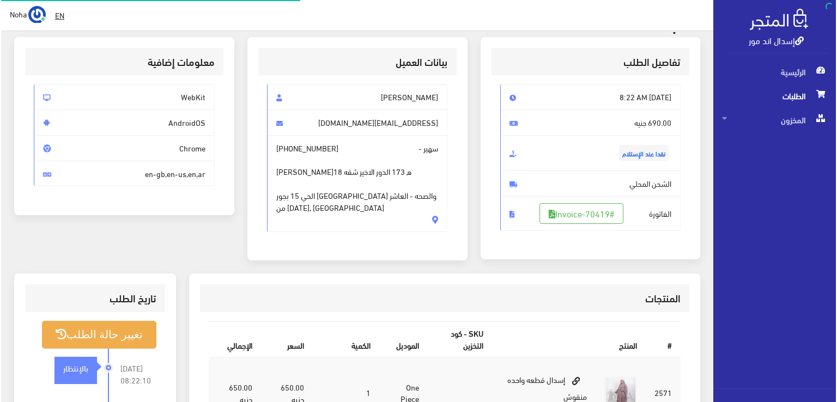
scroll to position [109, 0]
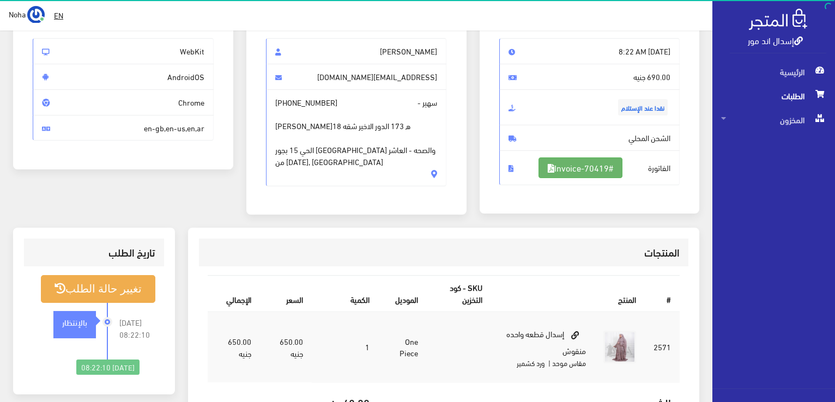
click at [569, 165] on link "#Invoice-70419" at bounding box center [581, 168] width 84 height 21
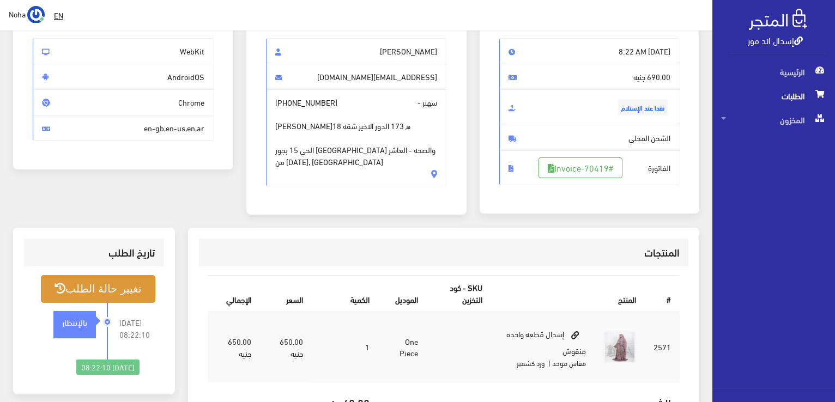
click at [100, 299] on button "تغيير حالة الطلب" at bounding box center [98, 289] width 114 height 28
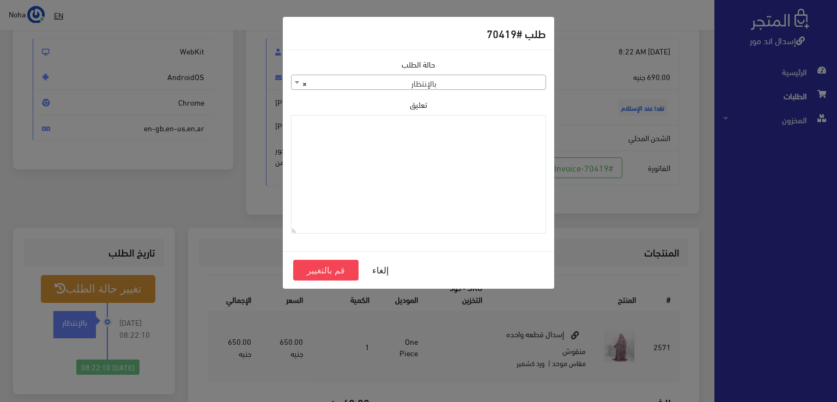
click at [448, 81] on span "× بالإنتظار" at bounding box center [419, 82] width 254 height 15
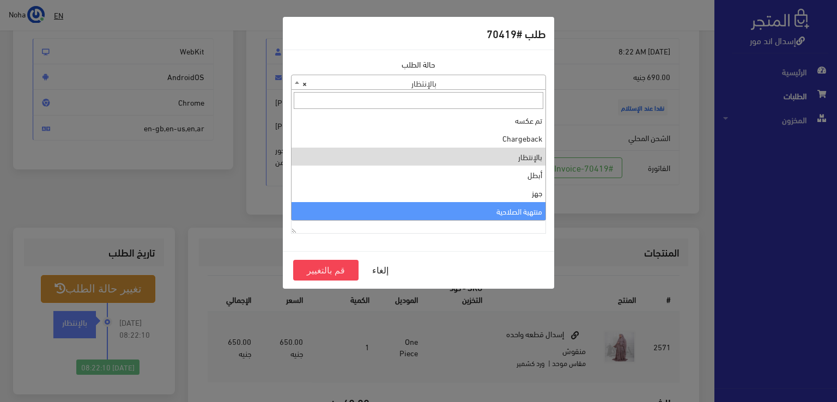
select select "14"
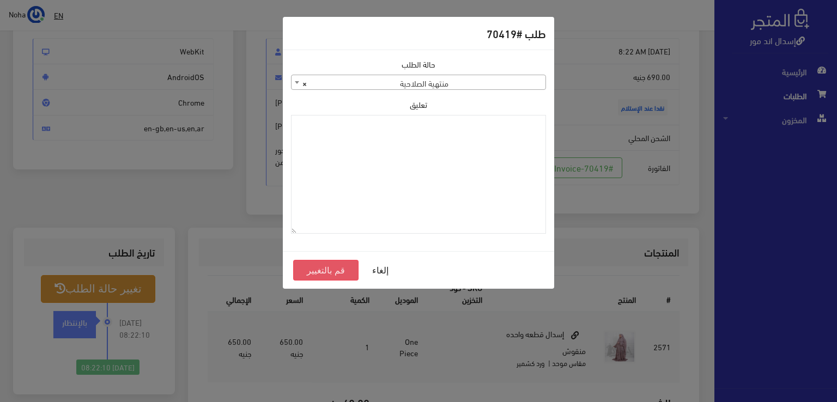
click at [349, 269] on button "قم بالتغيير" at bounding box center [325, 270] width 65 height 21
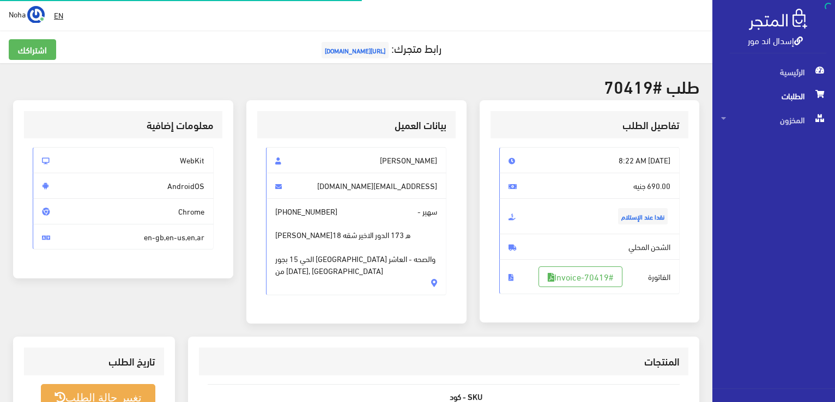
scroll to position [109, 0]
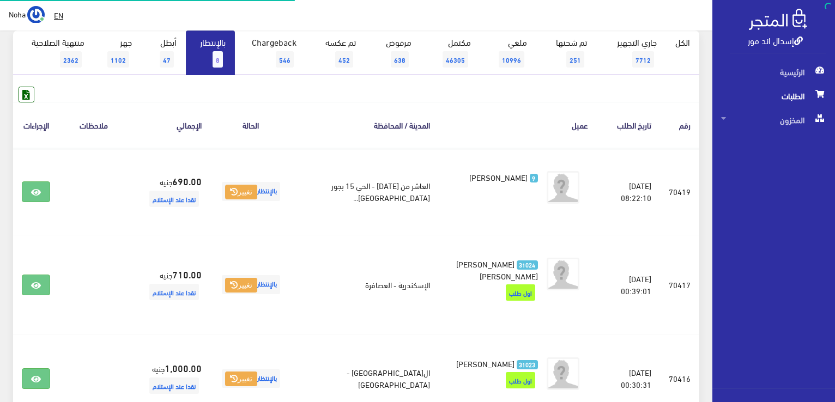
scroll to position [113, 0]
click at [203, 58] on link "بالإنتظار 8" at bounding box center [210, 53] width 49 height 45
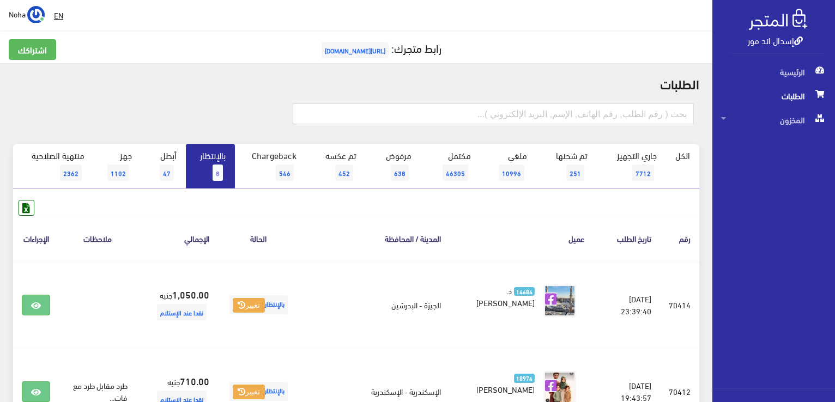
click at [211, 172] on link "بالإنتظار 8" at bounding box center [210, 166] width 49 height 45
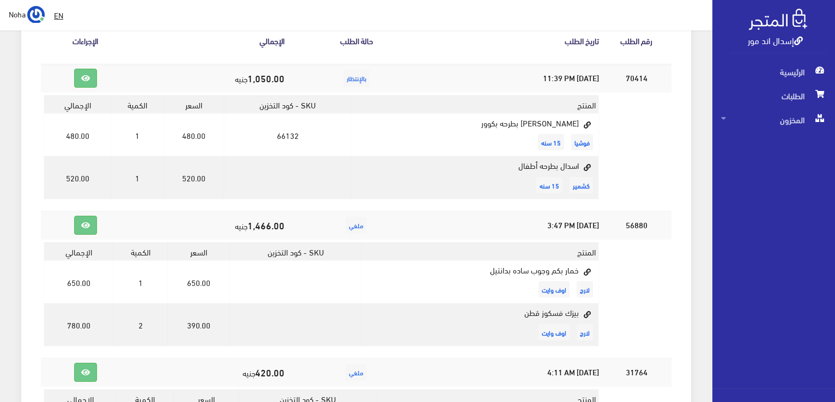
scroll to position [600, 0]
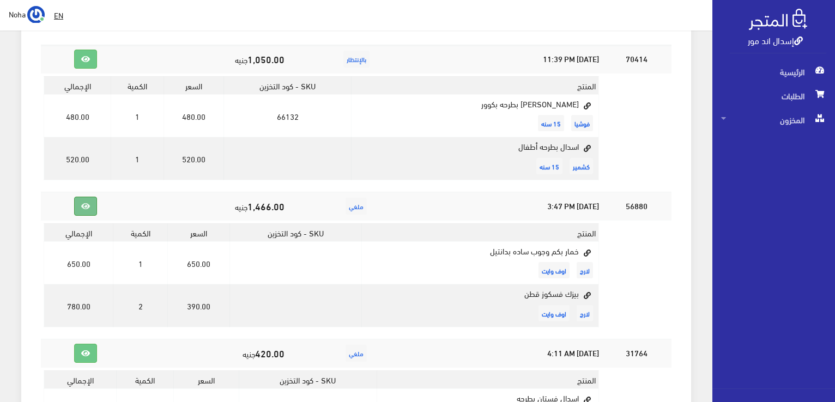
click at [74, 197] on link at bounding box center [85, 206] width 23 height 19
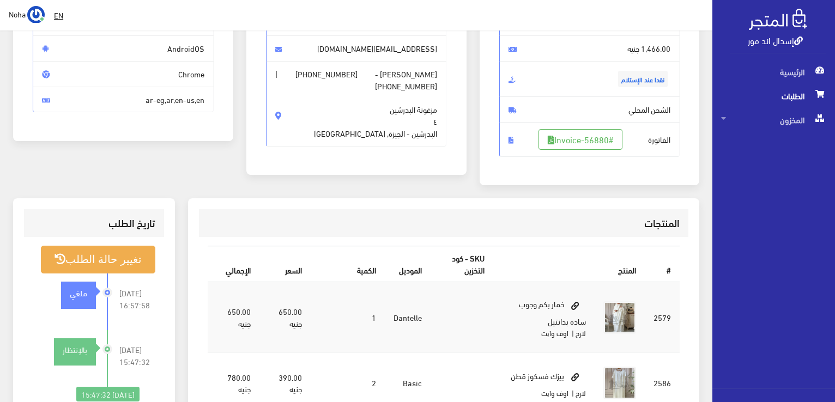
scroll to position [164, 0]
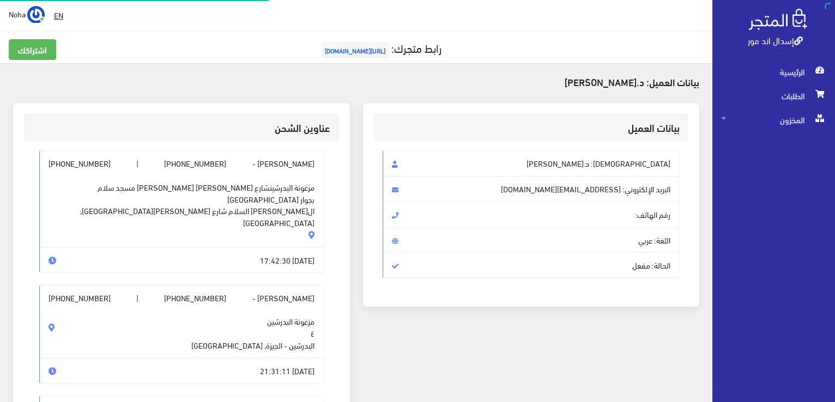
scroll to position [600, 0]
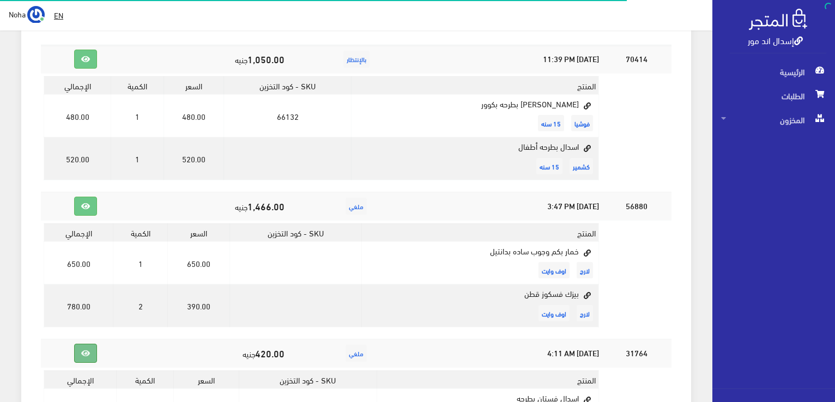
drag, startPoint x: 76, startPoint y: 317, endPoint x: 76, endPoint y: 311, distance: 6.0
click at [76, 344] on link at bounding box center [85, 353] width 23 height 19
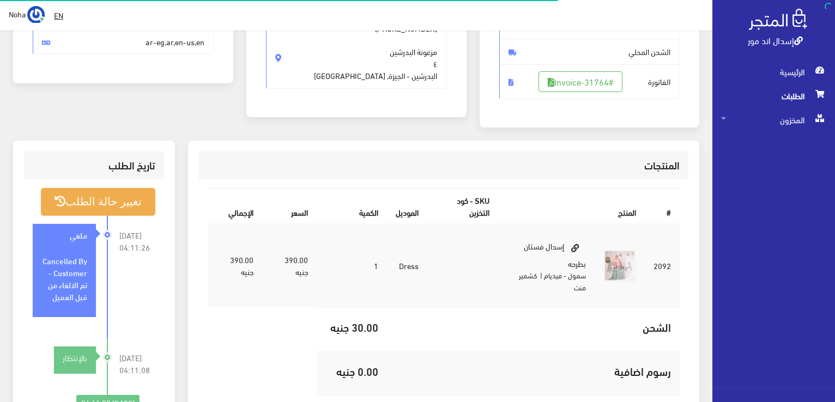
scroll to position [218, 0]
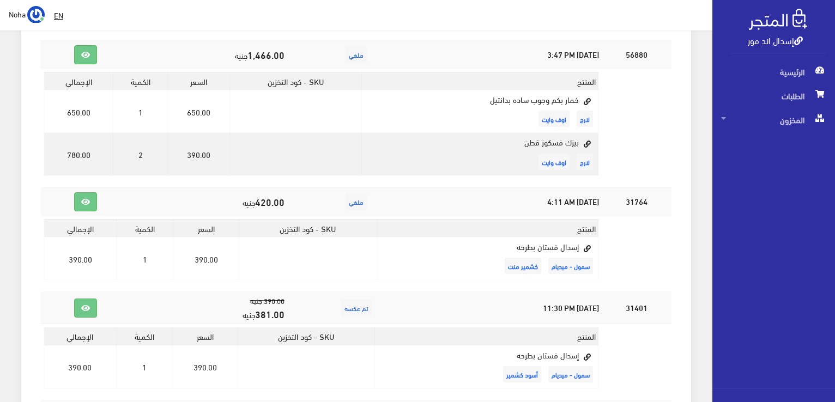
scroll to position [763, 0]
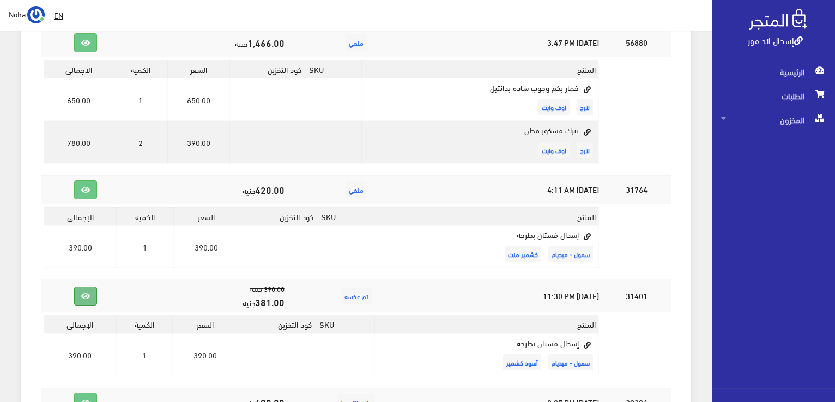
click at [81, 293] on icon at bounding box center [85, 297] width 9 height 8
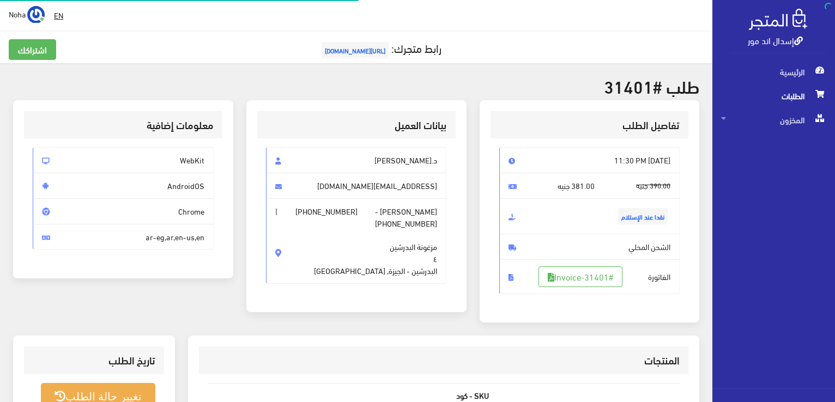
scroll to position [218, 0]
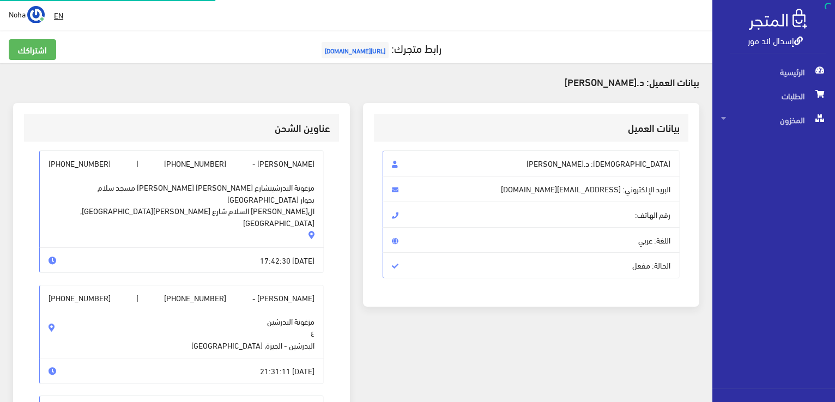
scroll to position [763, 0]
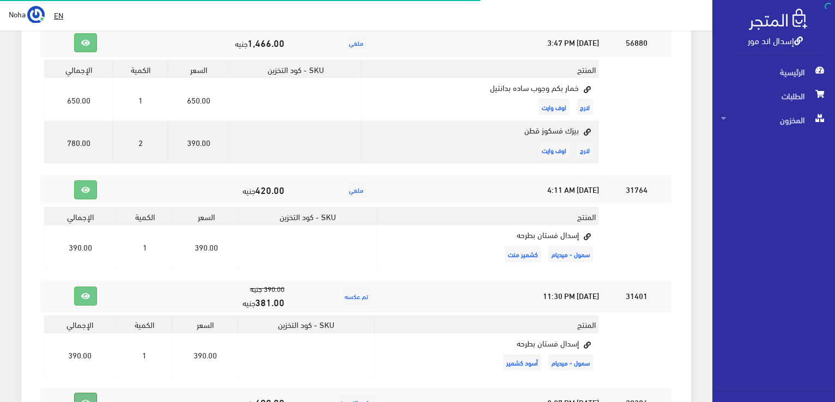
click at [74, 393] on link at bounding box center [85, 402] width 23 height 19
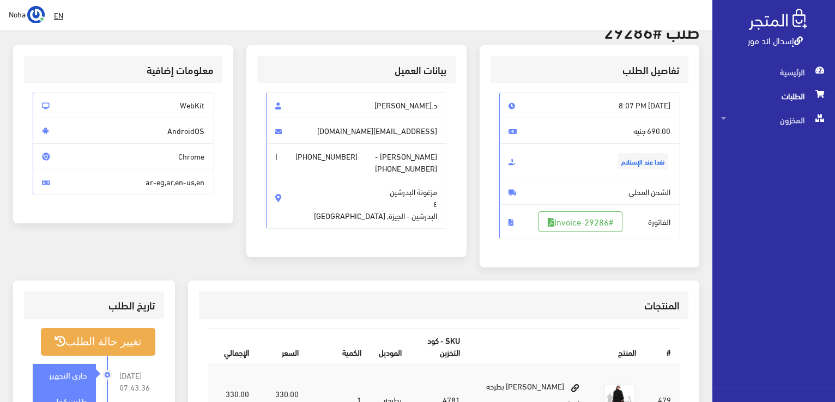
scroll to position [55, 0]
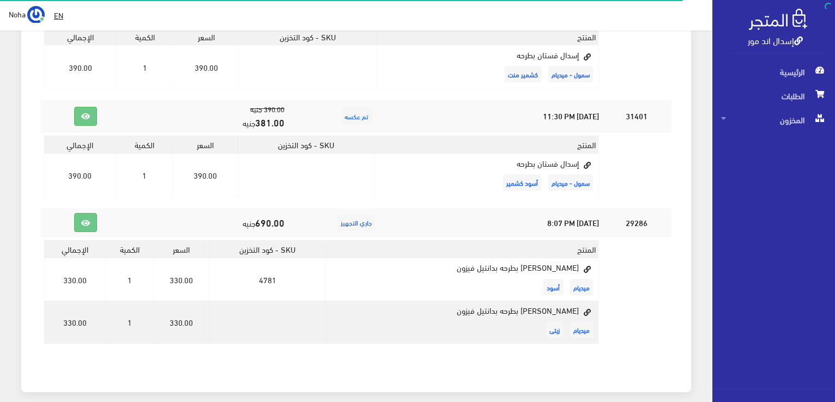
scroll to position [947, 0]
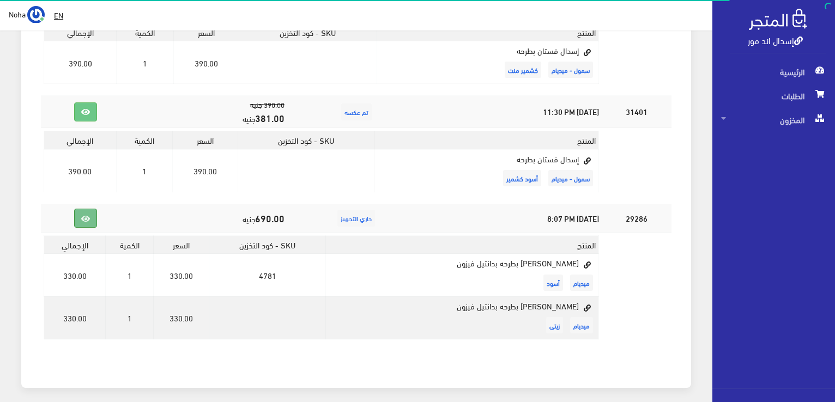
click at [83, 209] on link at bounding box center [85, 218] width 23 height 19
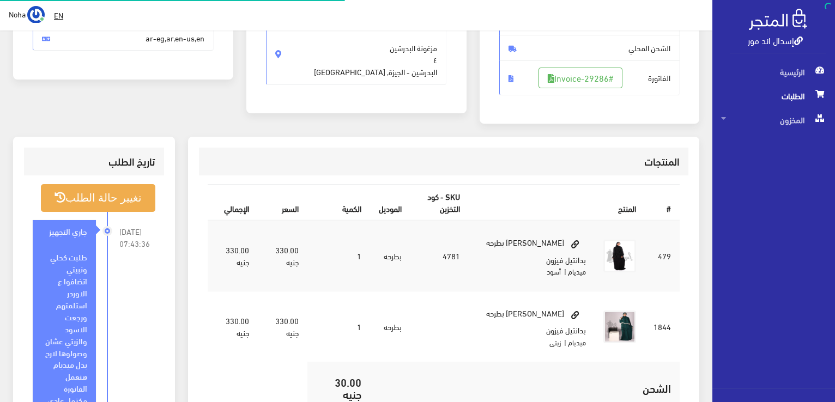
scroll to position [218, 0]
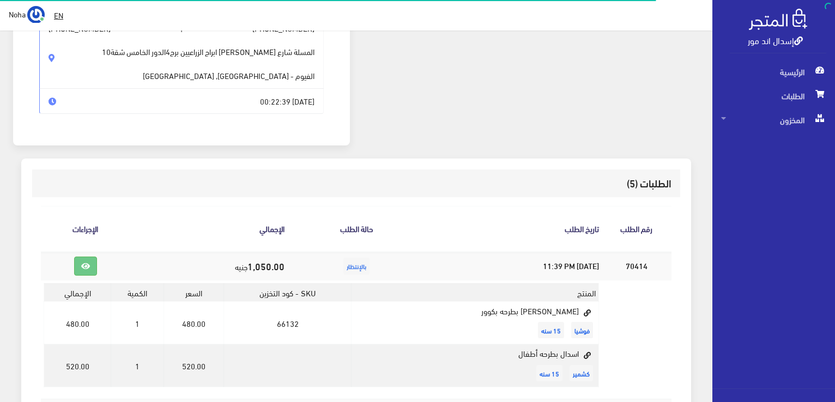
scroll to position [402, 0]
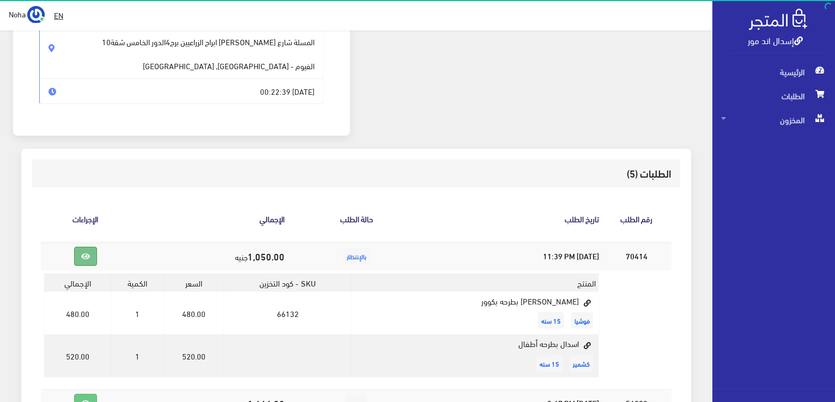
click at [85, 247] on link at bounding box center [85, 256] width 23 height 19
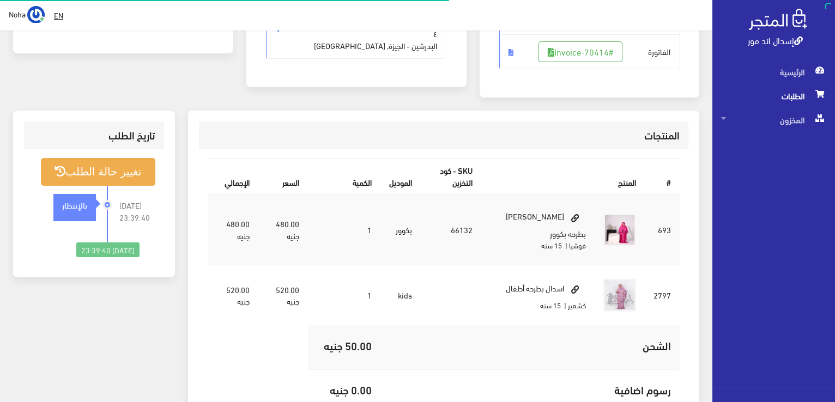
scroll to position [273, 0]
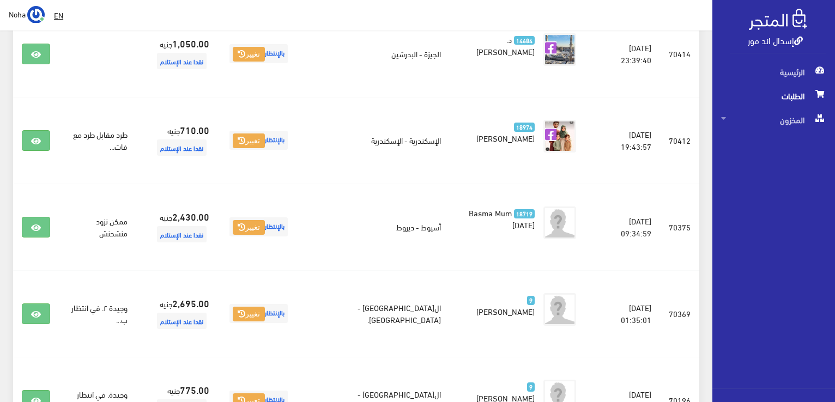
scroll to position [107, 0]
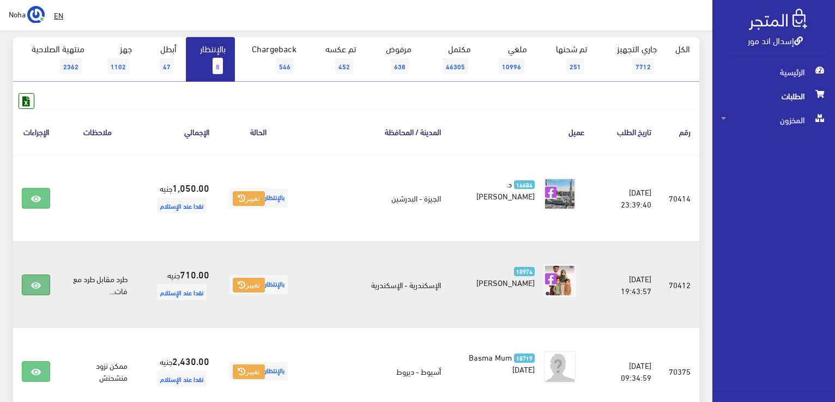
click at [40, 286] on icon at bounding box center [36, 285] width 10 height 9
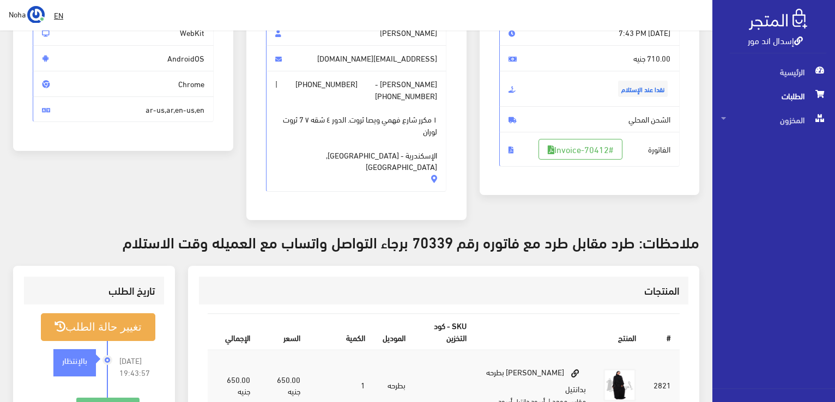
scroll to position [109, 0]
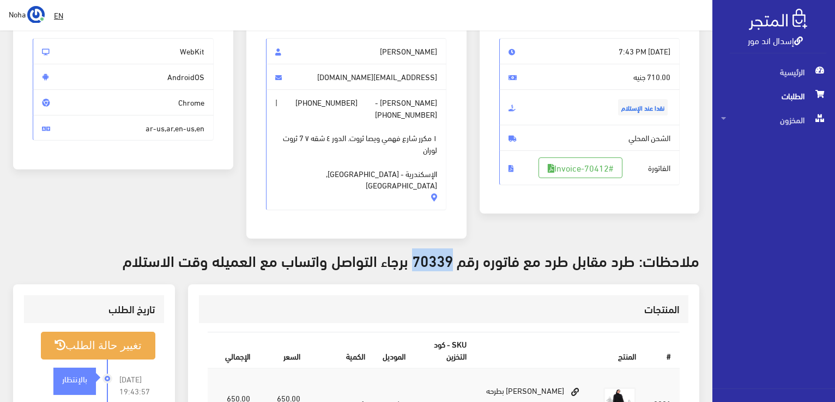
drag, startPoint x: 452, startPoint y: 236, endPoint x: 411, endPoint y: 228, distance: 42.1
click at [411, 252] on h3 "ملاحظات: طرد مقابل طرد مع فاتوره رقم 70339 برجاء التواصل واتساب مع العميله وقت …" at bounding box center [356, 260] width 686 height 17
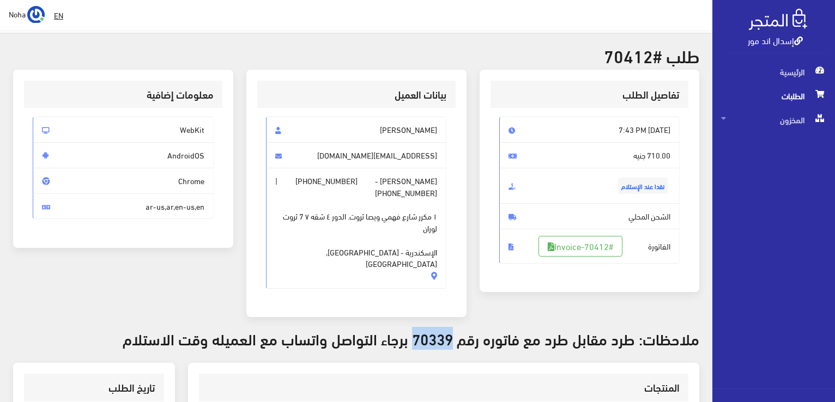
scroll to position [0, 0]
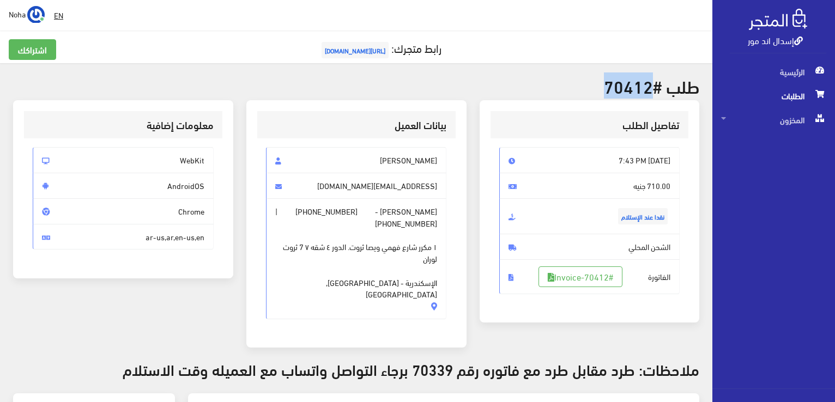
drag, startPoint x: 650, startPoint y: 82, endPoint x: 616, endPoint y: 84, distance: 33.9
click at [612, 84] on h2 "طلب #70412" at bounding box center [356, 85] width 686 height 19
click at [652, 82] on h2 "طلب #70412" at bounding box center [356, 85] width 686 height 19
drag, startPoint x: 650, startPoint y: 82, endPoint x: 622, endPoint y: 83, distance: 27.8
click at [620, 83] on h2 "طلب #70412" at bounding box center [356, 85] width 686 height 19
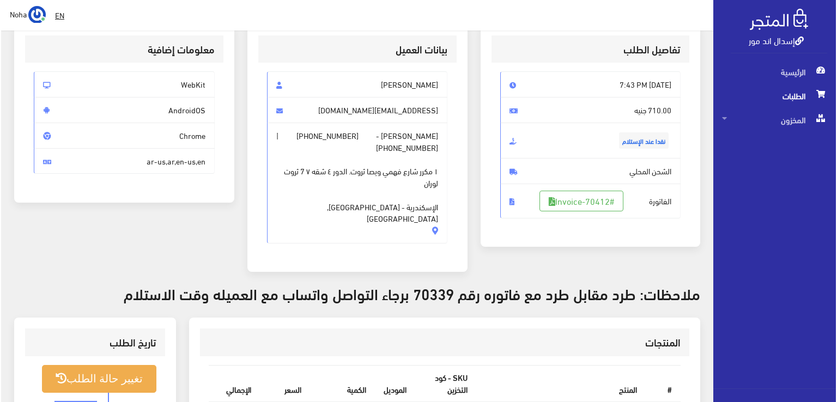
scroll to position [218, 0]
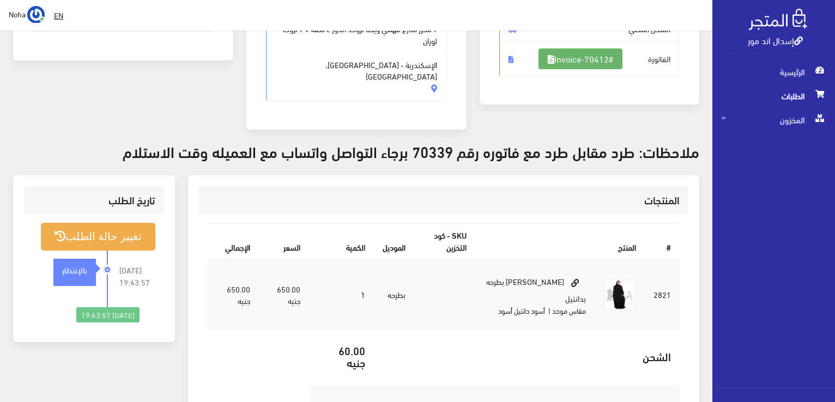
click at [608, 61] on link "#Invoice-70412" at bounding box center [581, 59] width 84 height 21
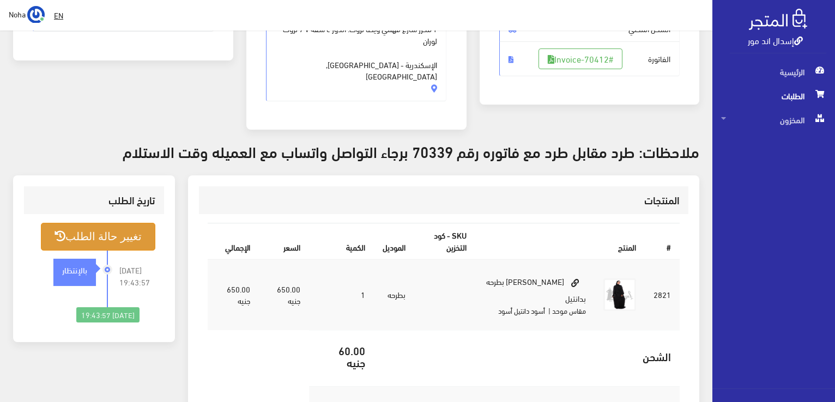
click at [120, 223] on button "تغيير حالة الطلب" at bounding box center [98, 237] width 114 height 28
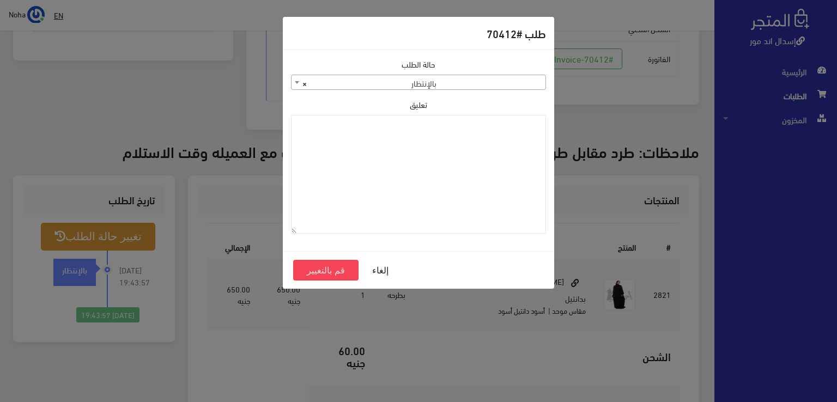
click at [463, 83] on span "× بالإنتظار" at bounding box center [419, 82] width 254 height 15
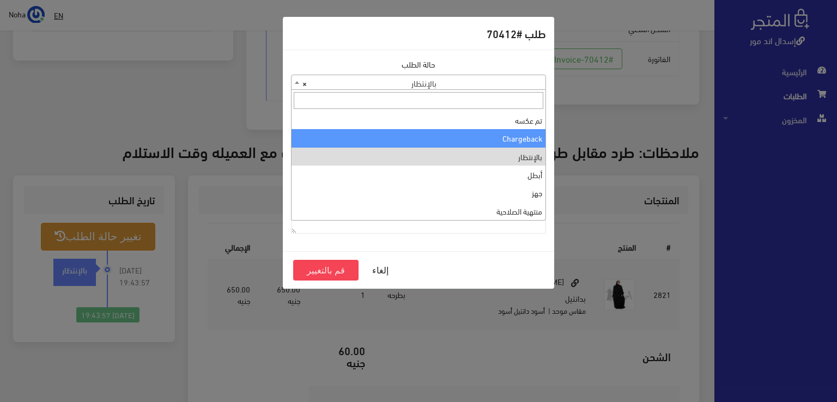
scroll to position [0, 0]
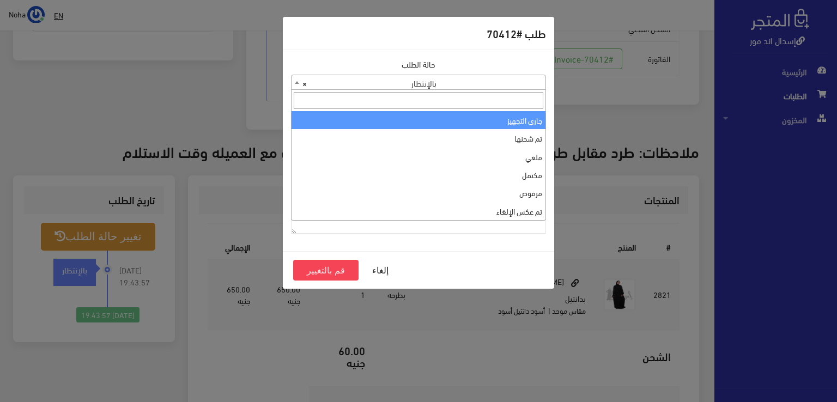
select select "1"
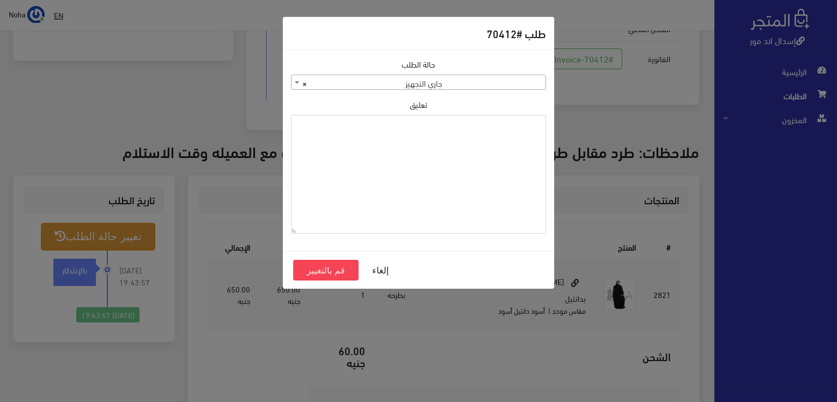
paste textarea "1118135"
type textarea "1118135"
click at [322, 267] on button "قم بالتغيير" at bounding box center [325, 270] width 65 height 21
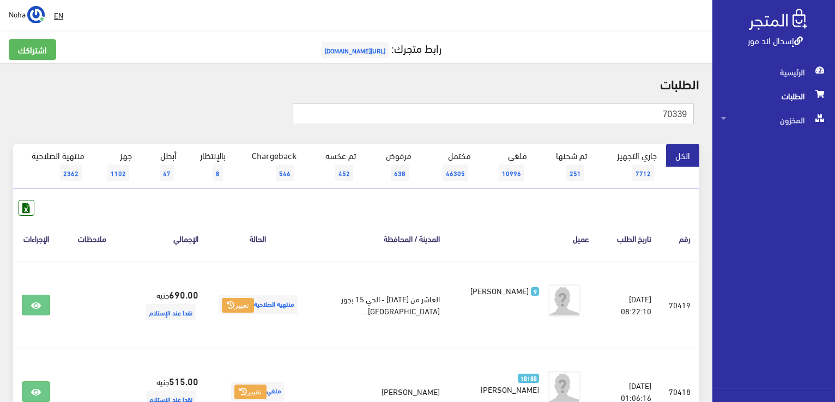
type input "70339"
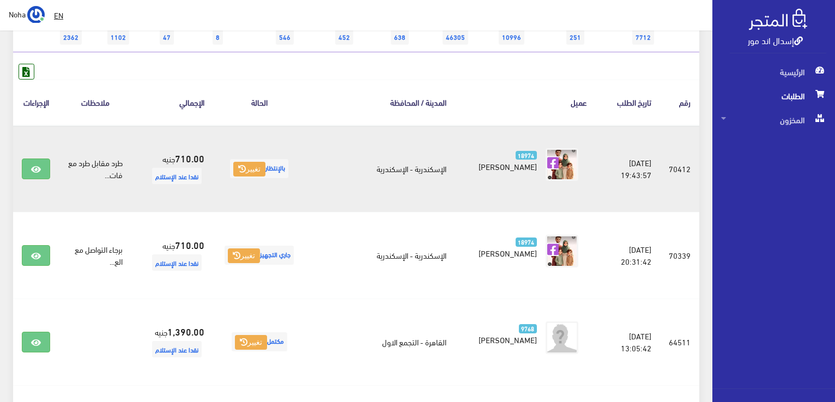
scroll to position [164, 0]
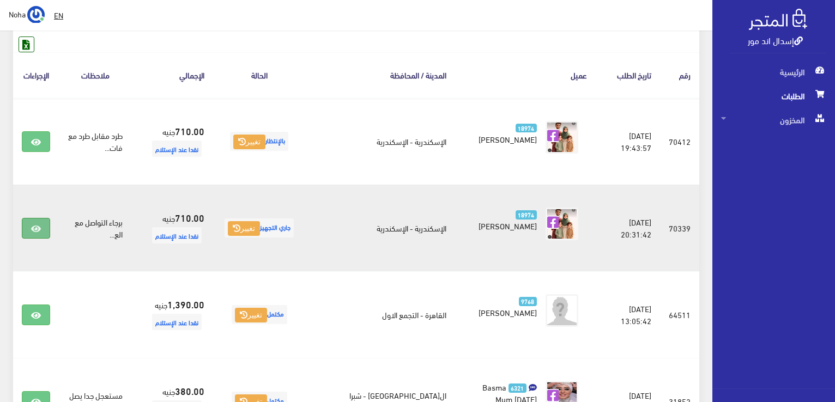
click at [41, 227] on link at bounding box center [36, 228] width 28 height 21
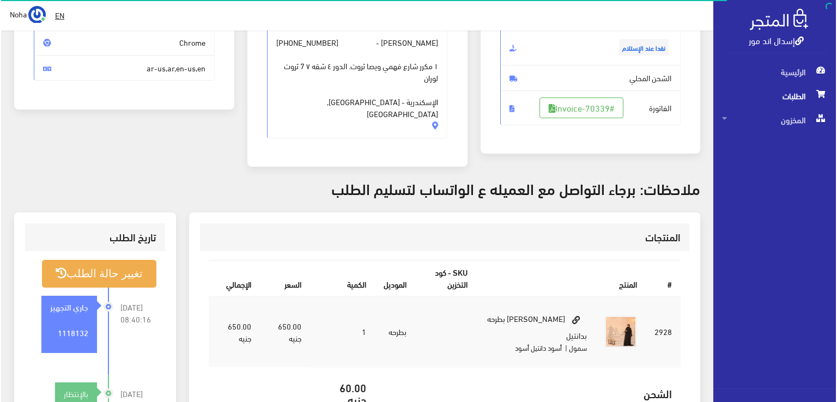
scroll to position [218, 0]
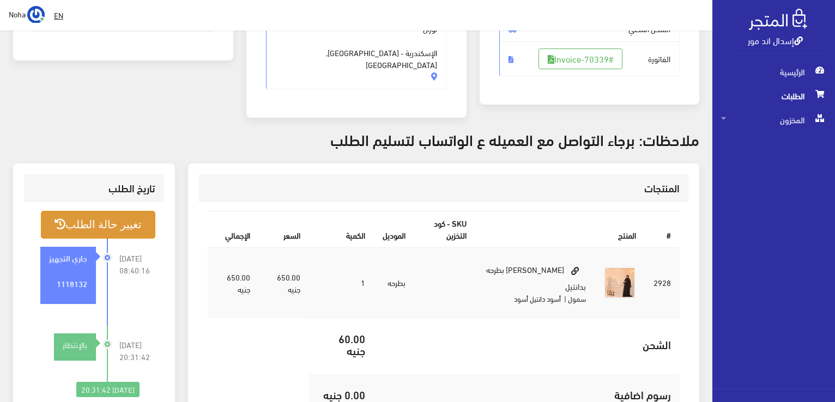
click at [100, 211] on button "تغيير حالة الطلب" at bounding box center [98, 225] width 114 height 28
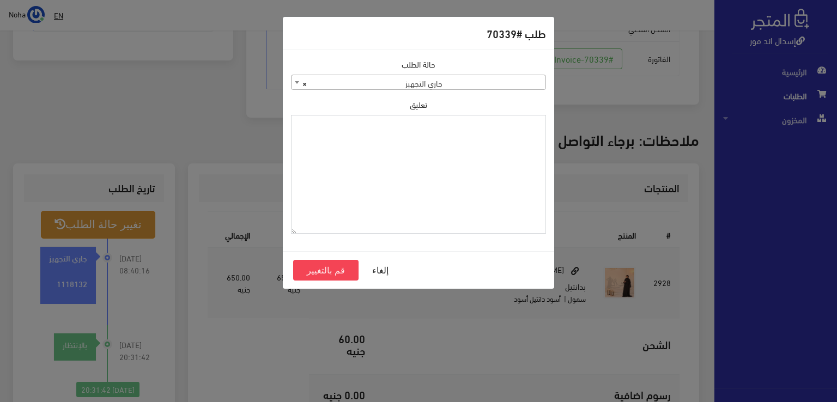
click at [514, 174] on textarea "تعليق" at bounding box center [418, 174] width 255 height 119
type textarea "i"
type textarea "هتبدل المقاس فى اوردر 70412"
click at [326, 274] on button "قم بالتغيير" at bounding box center [325, 270] width 65 height 21
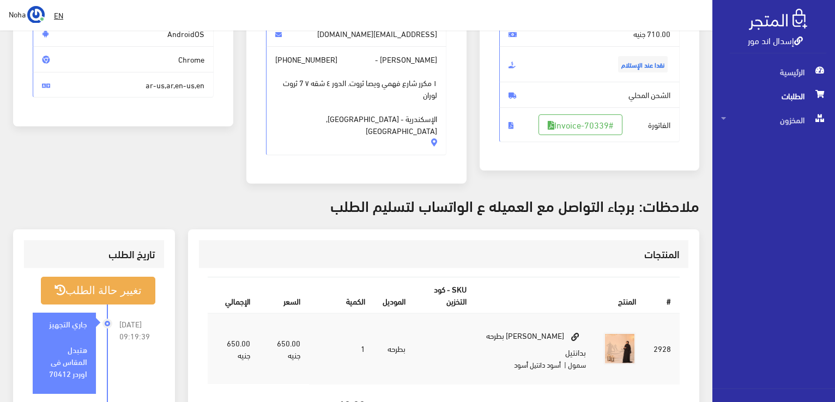
scroll to position [218, 0]
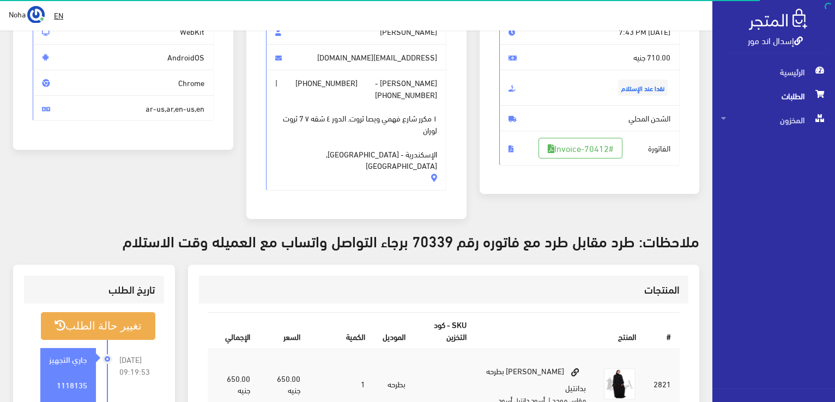
scroll to position [164, 0]
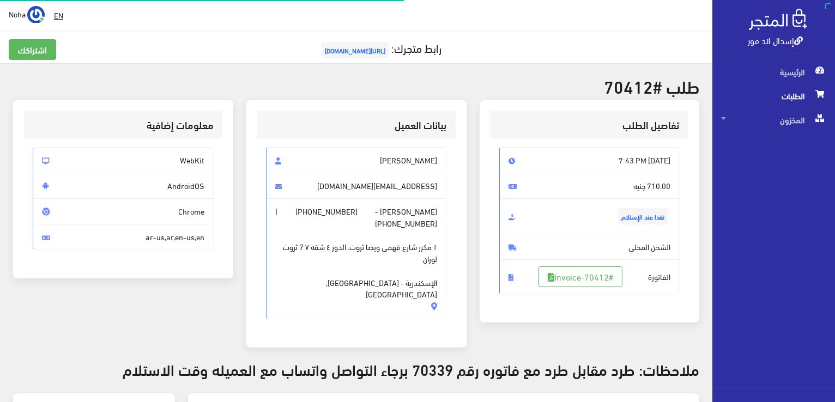
scroll to position [214, 0]
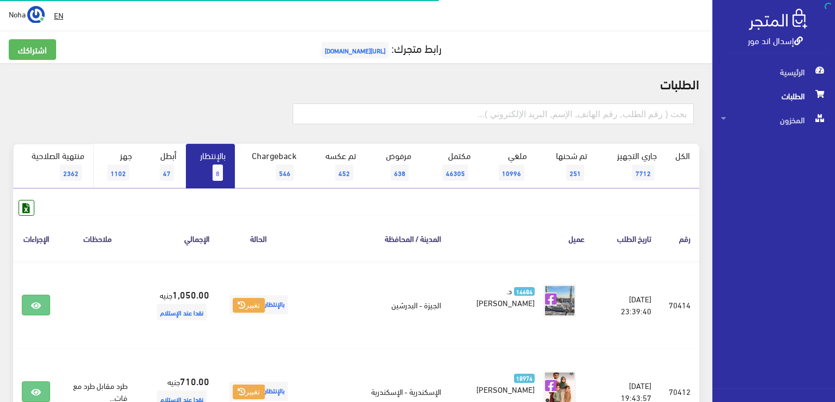
scroll to position [107, 0]
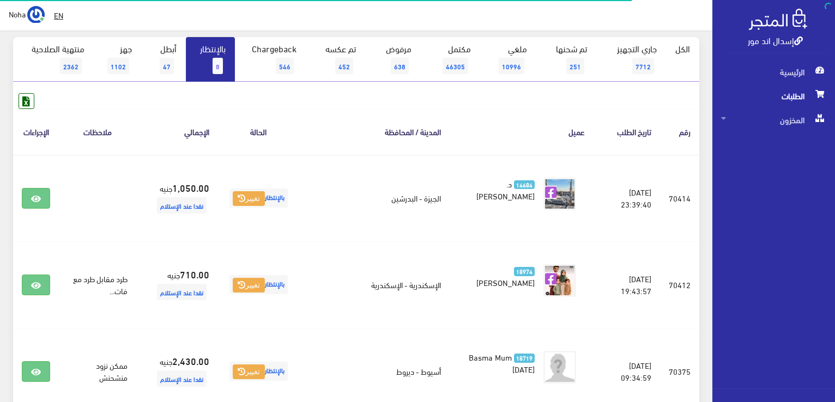
click at [206, 61] on link "بالإنتظار 8" at bounding box center [210, 59] width 49 height 45
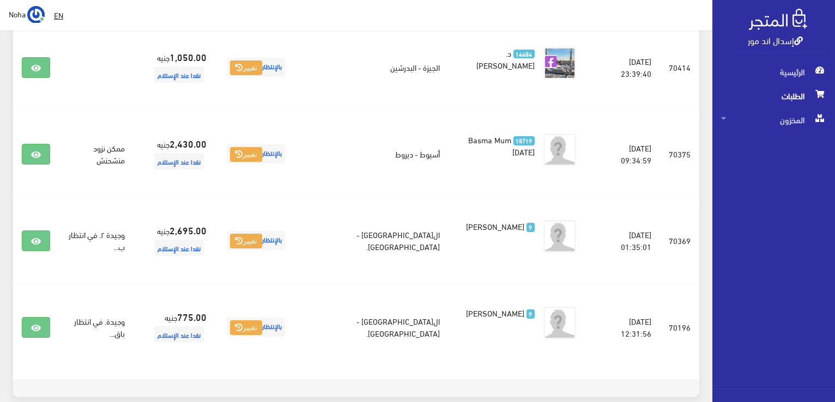
scroll to position [129, 0]
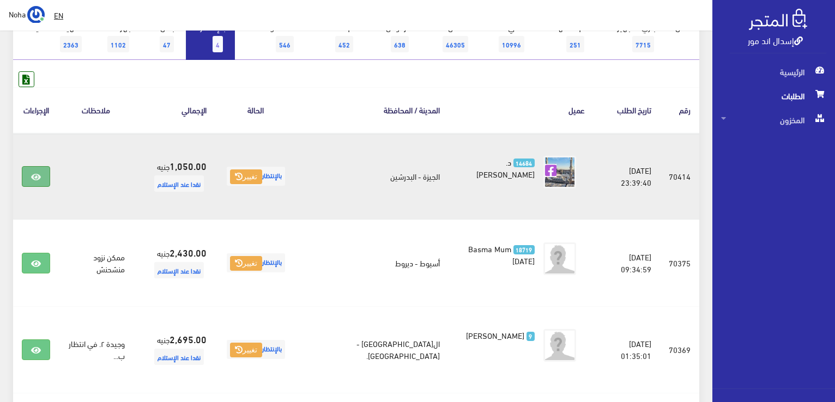
click at [37, 182] on link at bounding box center [36, 176] width 28 height 21
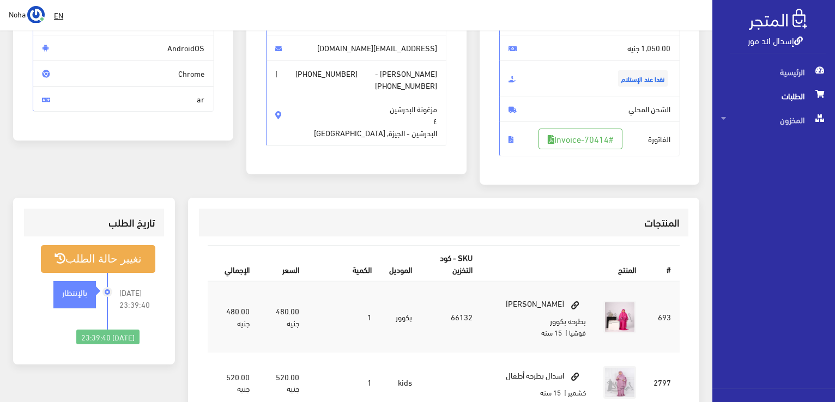
scroll to position [164, 0]
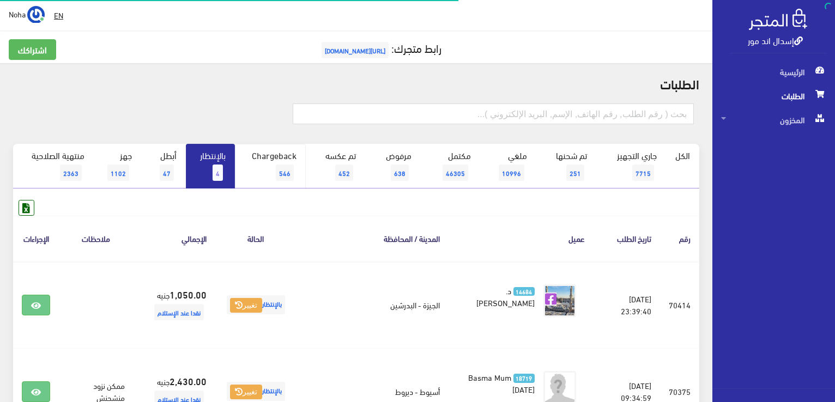
scroll to position [129, 0]
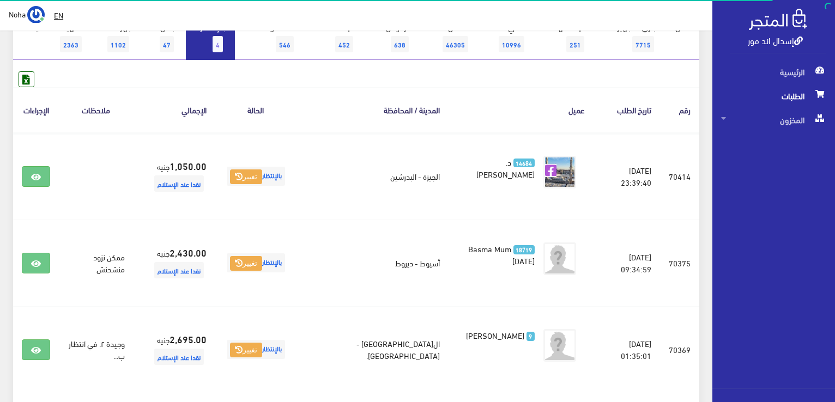
click at [222, 34] on link "بالإنتظار 4" at bounding box center [210, 37] width 49 height 45
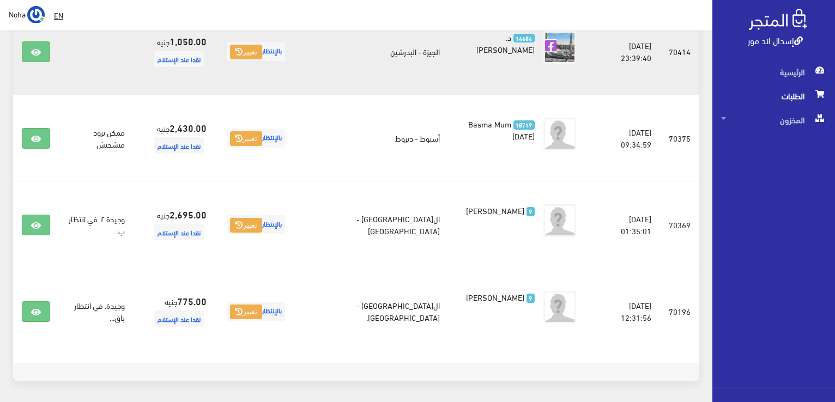
scroll to position [273, 0]
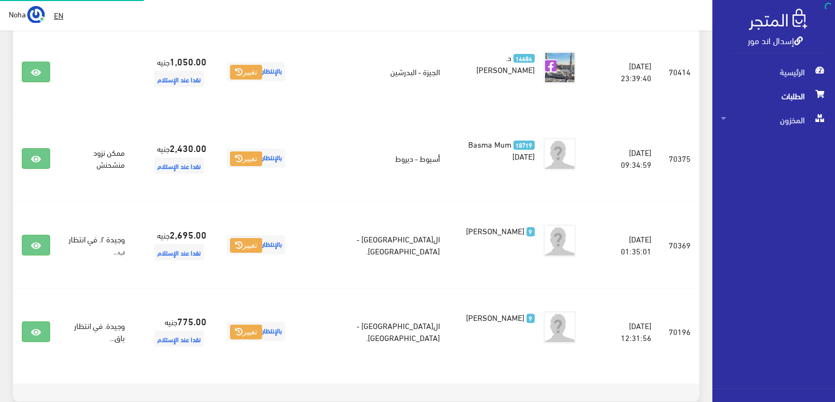
scroll to position [233, 0]
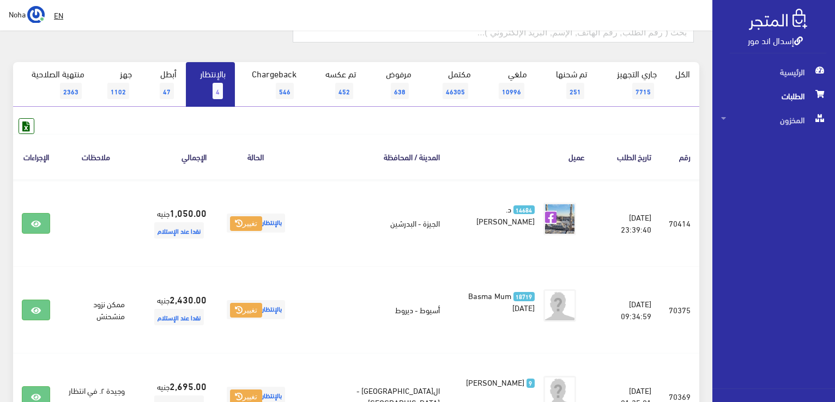
scroll to position [43, 0]
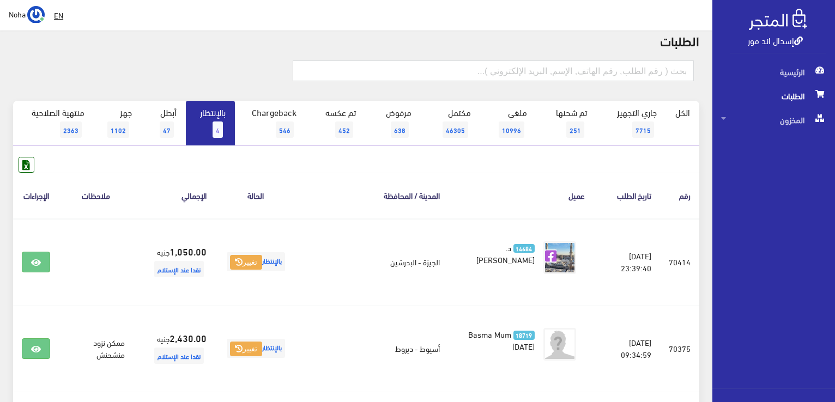
click at [229, 134] on link "بالإنتظار 4" at bounding box center [210, 123] width 49 height 45
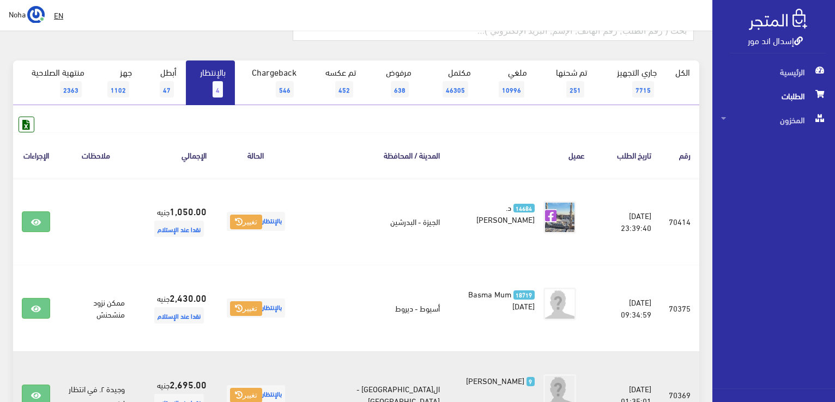
scroll to position [20, 0]
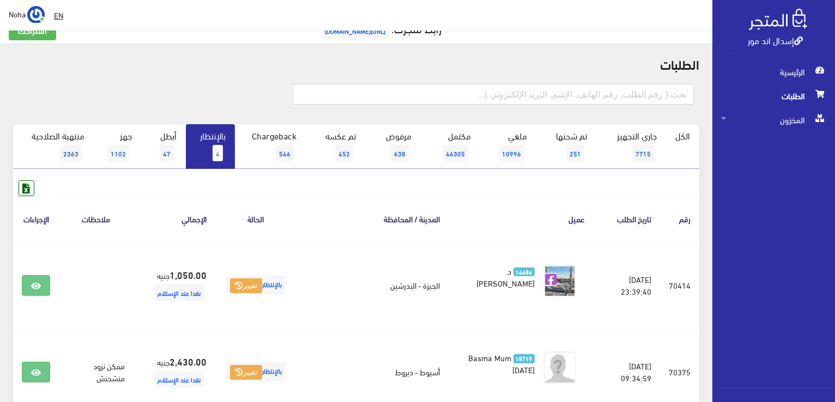
click at [212, 143] on link "بالإنتظار 4" at bounding box center [210, 146] width 49 height 45
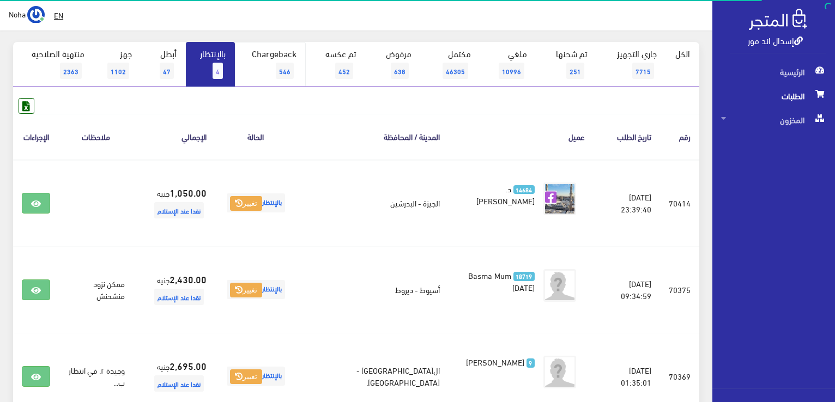
scroll to position [109, 0]
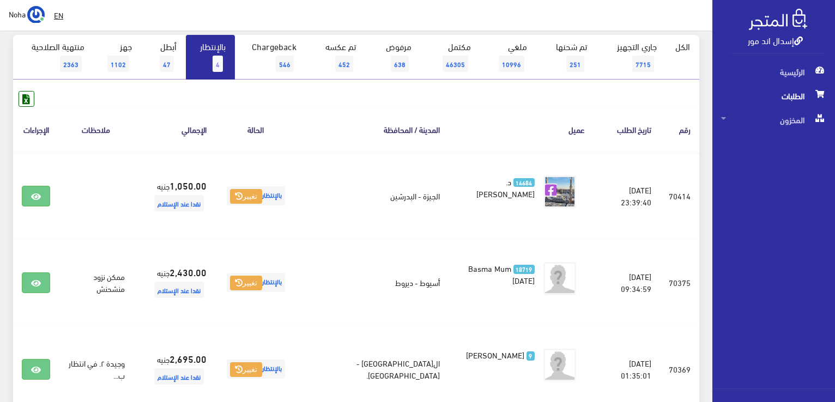
click at [206, 58] on link "بالإنتظار 4" at bounding box center [210, 57] width 49 height 45
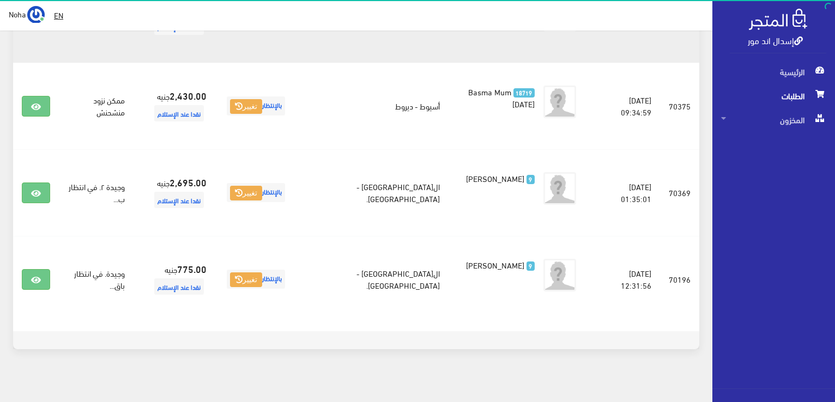
scroll to position [292, 0]
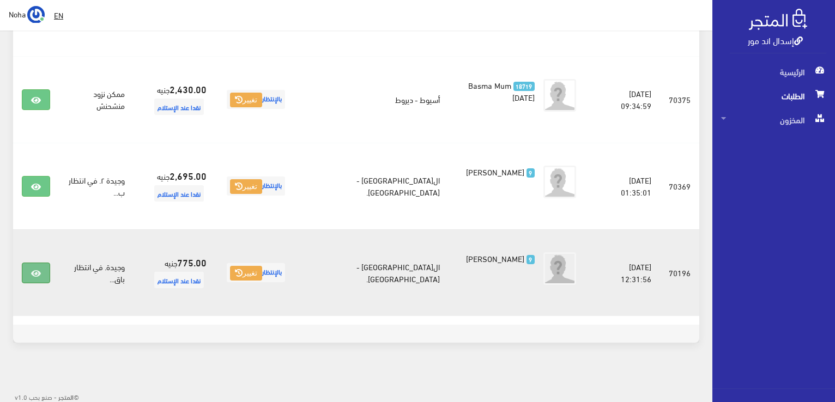
click at [46, 276] on link at bounding box center [36, 273] width 28 height 21
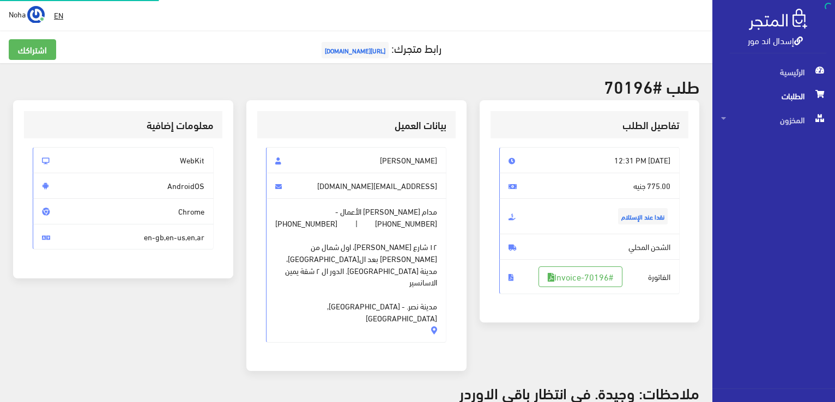
scroll to position [218, 0]
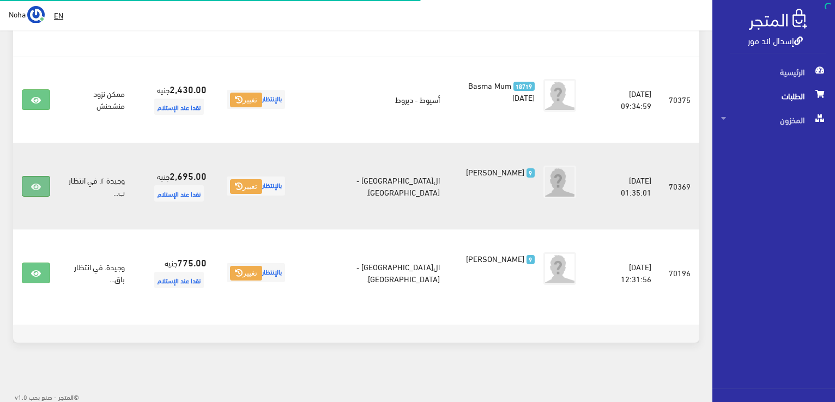
scroll to position [292, 0]
click at [44, 187] on link at bounding box center [36, 186] width 28 height 21
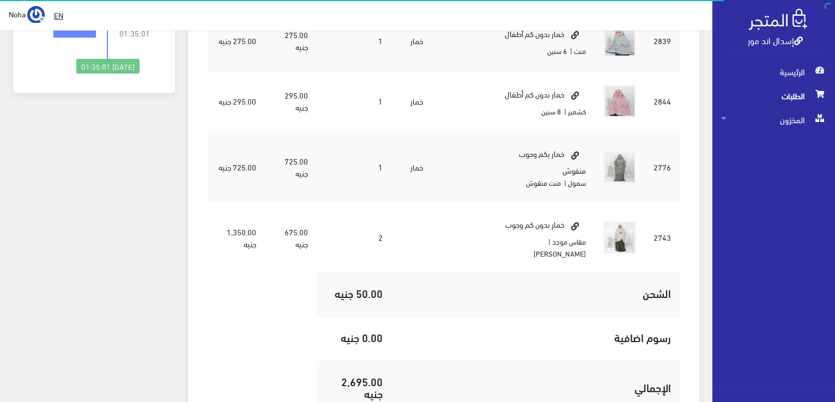
scroll to position [382, 0]
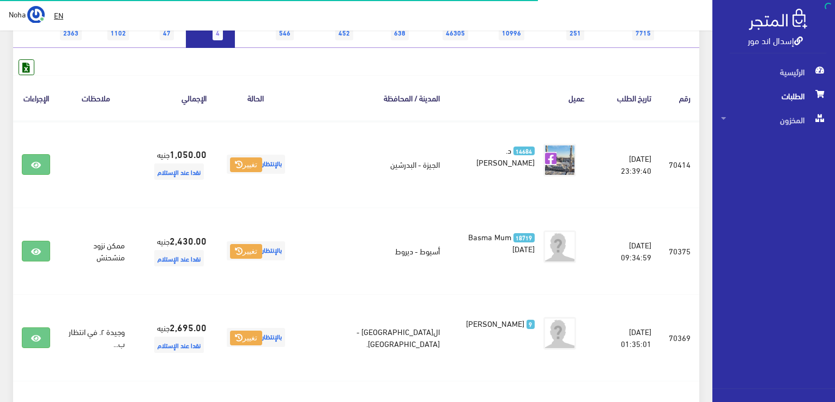
scroll to position [129, 0]
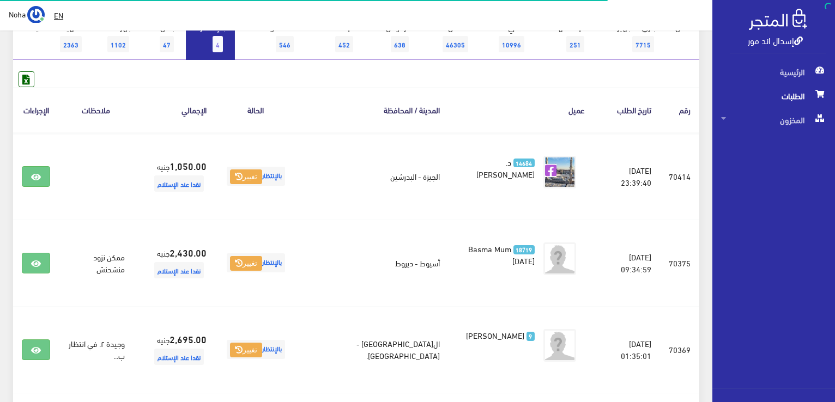
click at [214, 54] on link "بالإنتظار 4" at bounding box center [210, 37] width 49 height 45
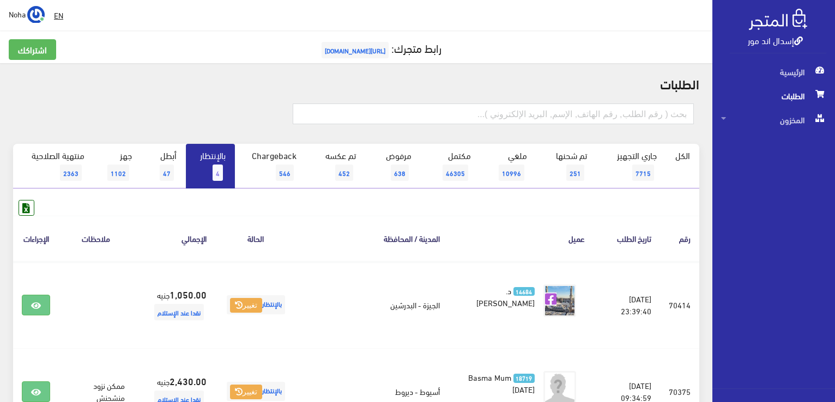
click at [214, 160] on link "بالإنتظار 4" at bounding box center [210, 166] width 49 height 45
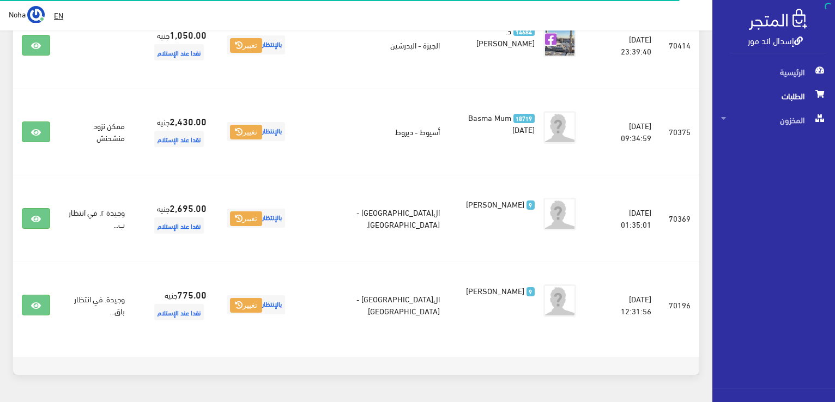
scroll to position [273, 0]
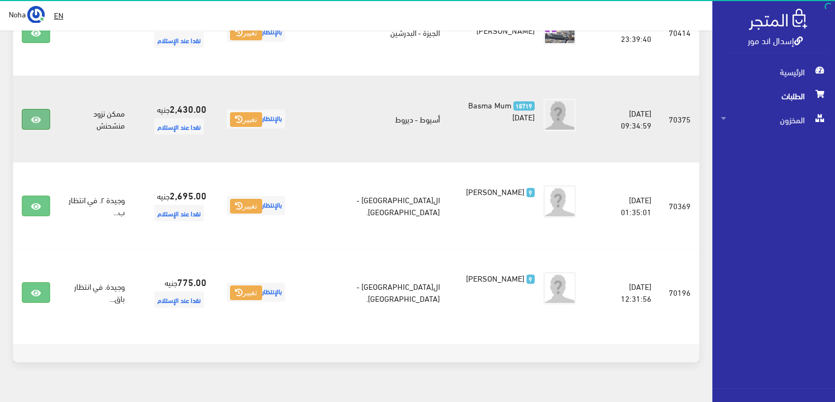
click at [33, 116] on icon at bounding box center [36, 120] width 10 height 9
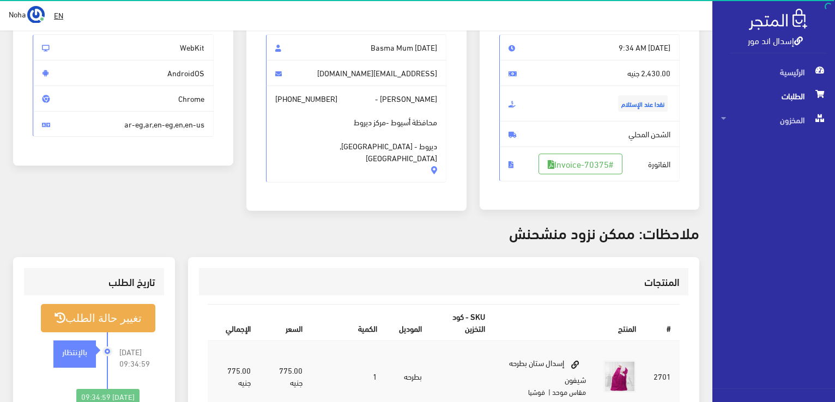
scroll to position [109, 0]
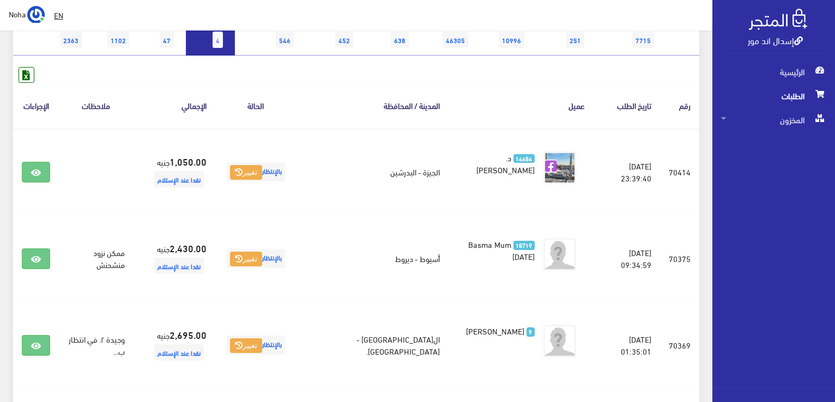
scroll to position [109, 0]
